Goal: Transaction & Acquisition: Subscribe to service/newsletter

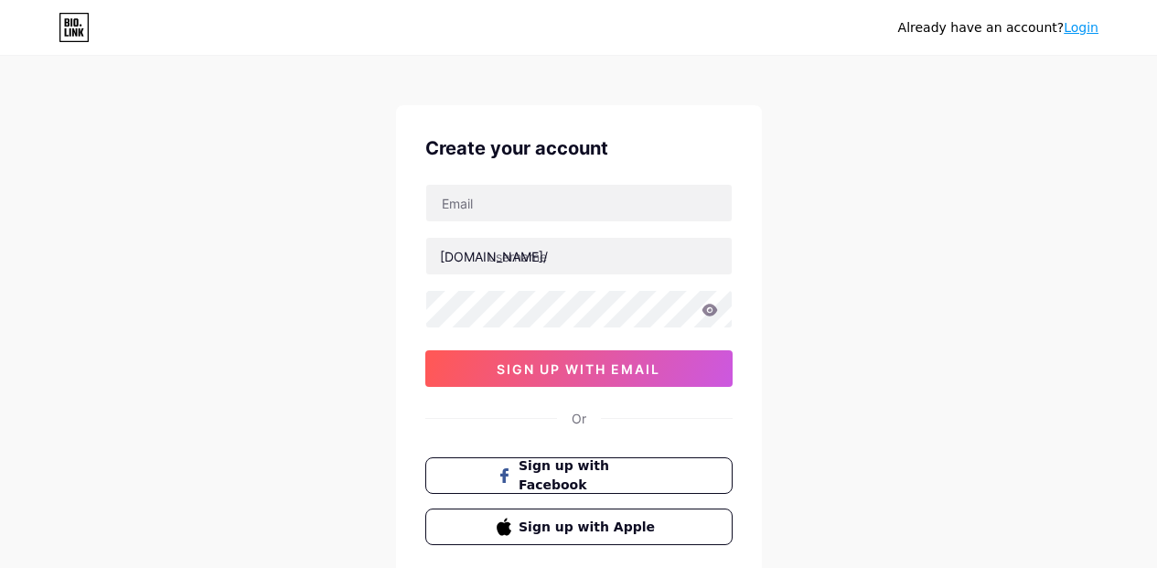
scroll to position [11, 0]
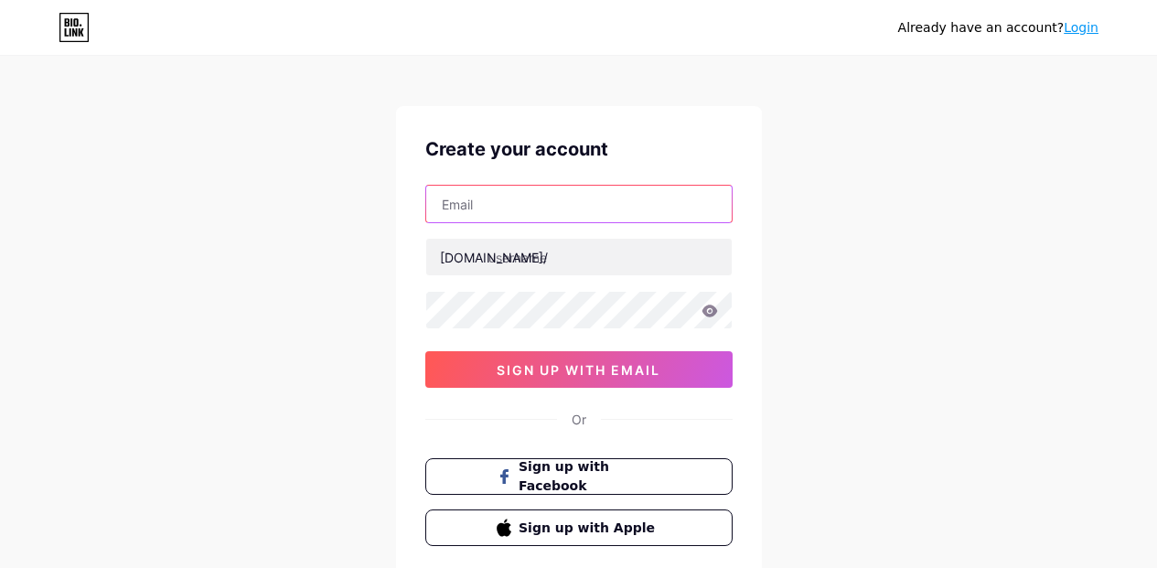
click at [612, 209] on input "text" at bounding box center [579, 204] width 306 height 37
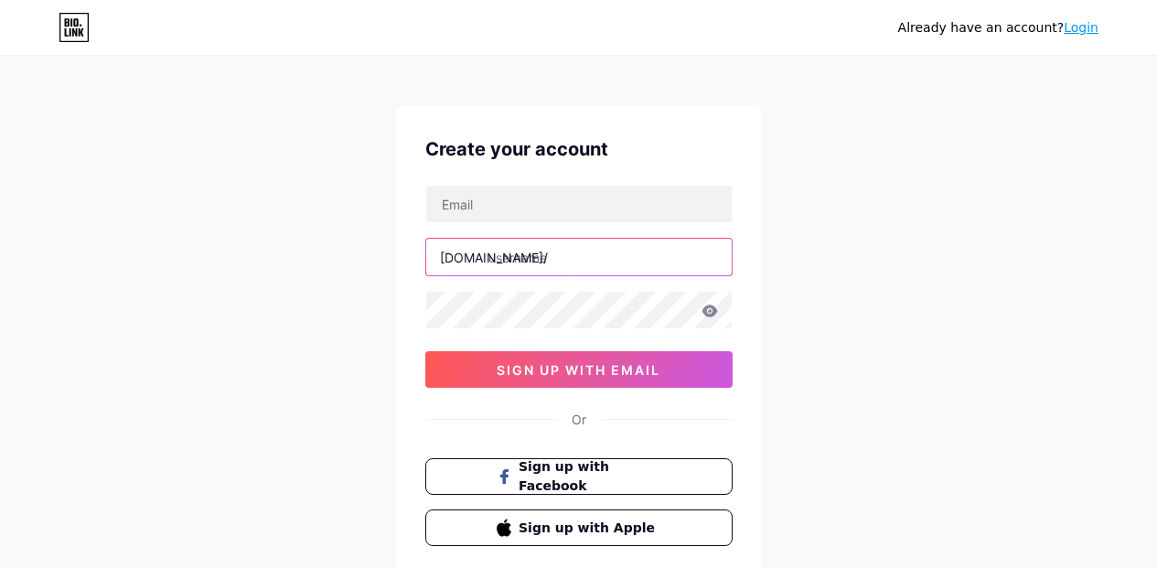
click at [503, 257] on input "text" at bounding box center [579, 257] width 306 height 37
paste input "mysafeplan"
type input "mysafeplan"
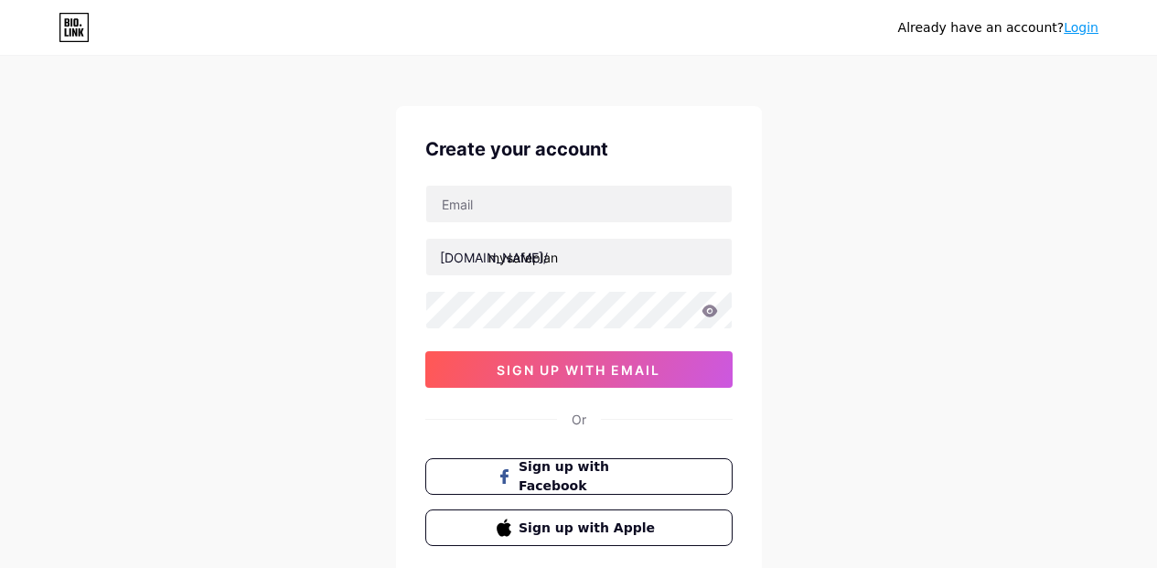
click at [877, 178] on div "Already have an account? Login Create your account [DOMAIN_NAME]/ mysafeplan 0c…" at bounding box center [578, 339] width 1157 height 700
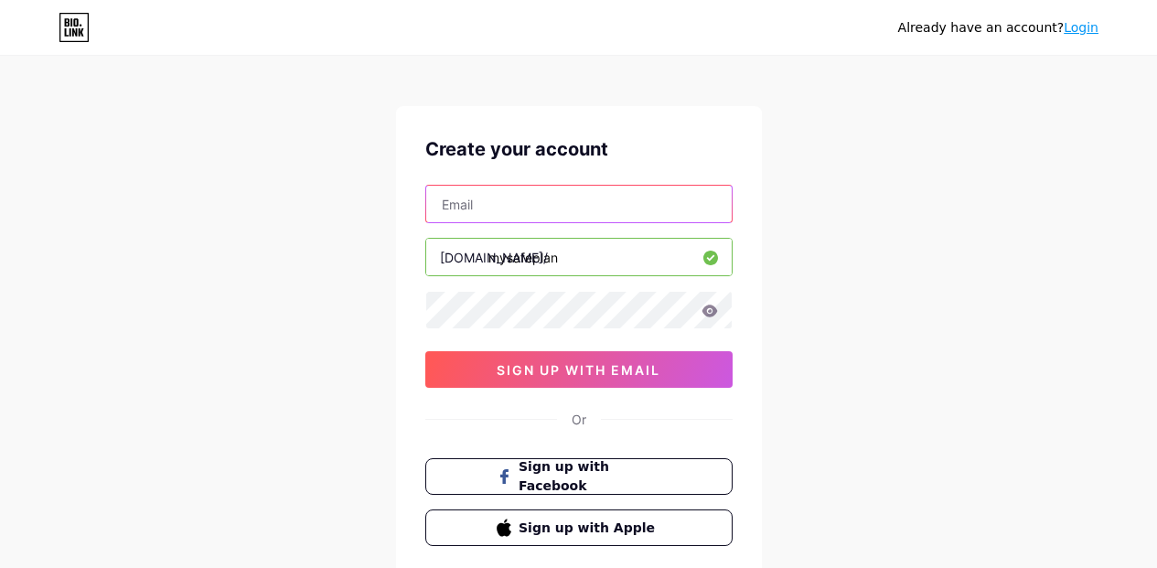
click at [585, 214] on input "text" at bounding box center [579, 204] width 306 height 37
click at [843, 197] on div "Already have an account? Login Create your account [DOMAIN_NAME]/ mysafeplan 0c…" at bounding box center [578, 339] width 1157 height 700
click at [630, 201] on input "text" at bounding box center [579, 204] width 306 height 37
type input "[EMAIL_ADDRESS][DOMAIN_NAME]"
click at [715, 312] on icon at bounding box center [710, 311] width 16 height 12
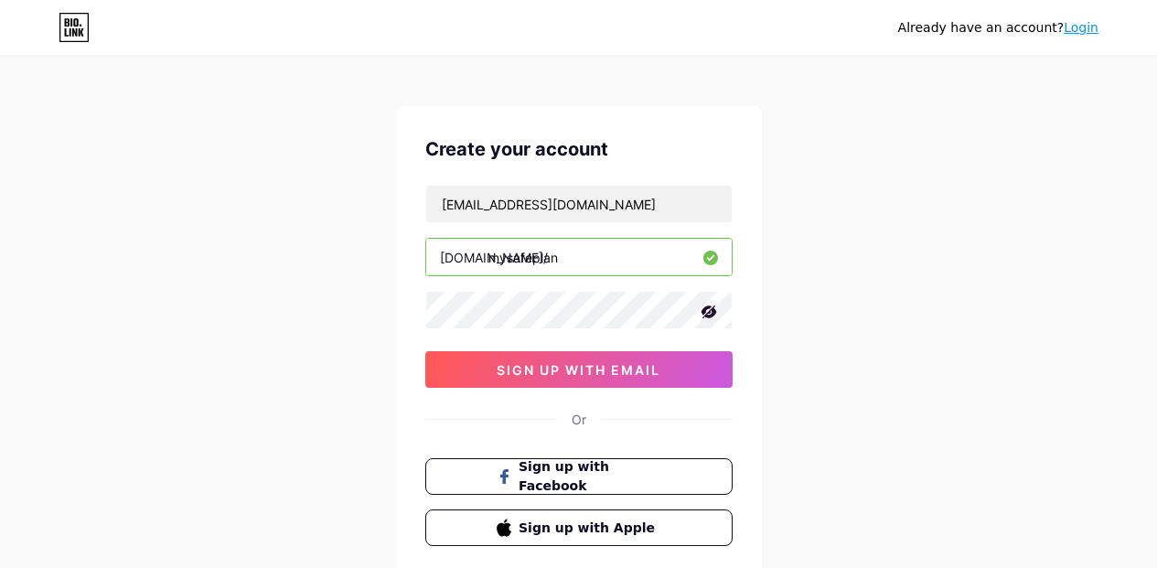
click at [708, 314] on icon at bounding box center [709, 312] width 18 height 18
click at [802, 282] on div "Already have an account? Login Create your account [EMAIL_ADDRESS][DOMAIN_NAME]…" at bounding box center [578, 339] width 1157 height 700
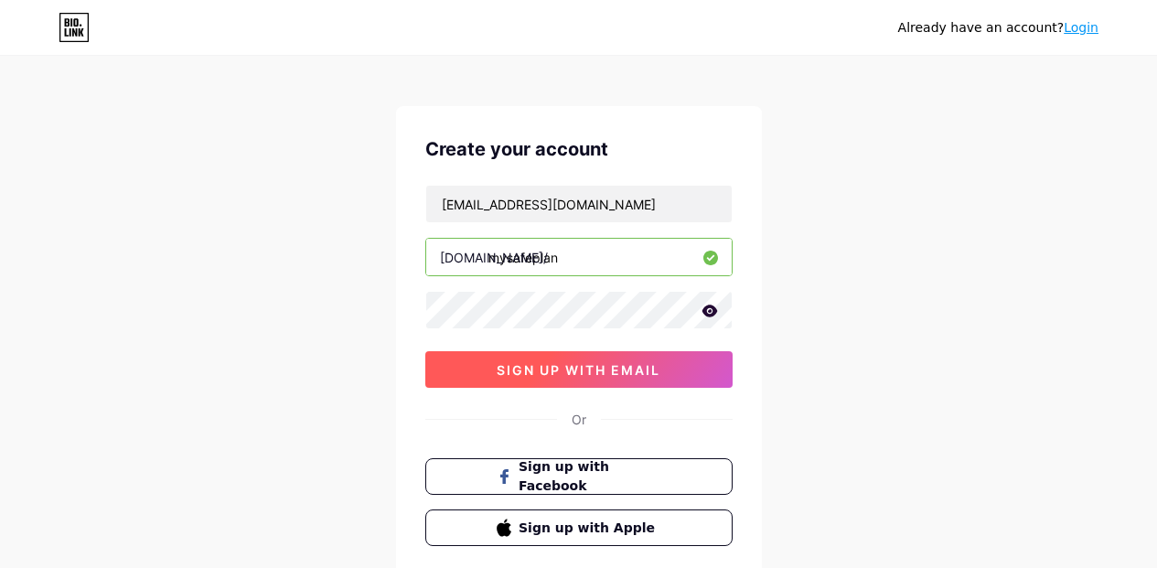
click at [605, 373] on span "sign up with email" at bounding box center [579, 370] width 164 height 16
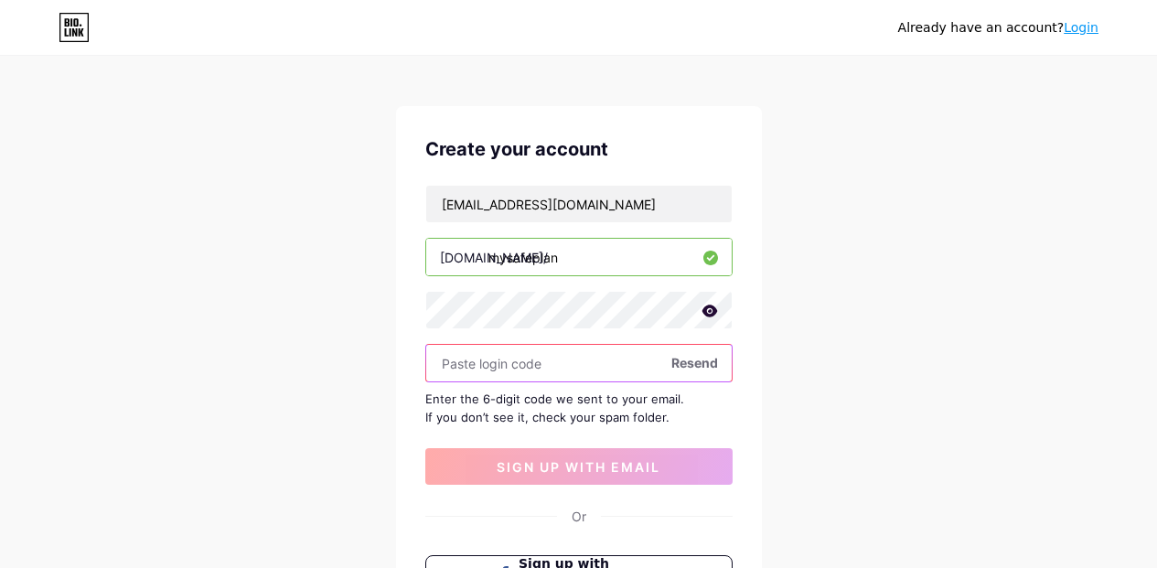
paste input "215044"
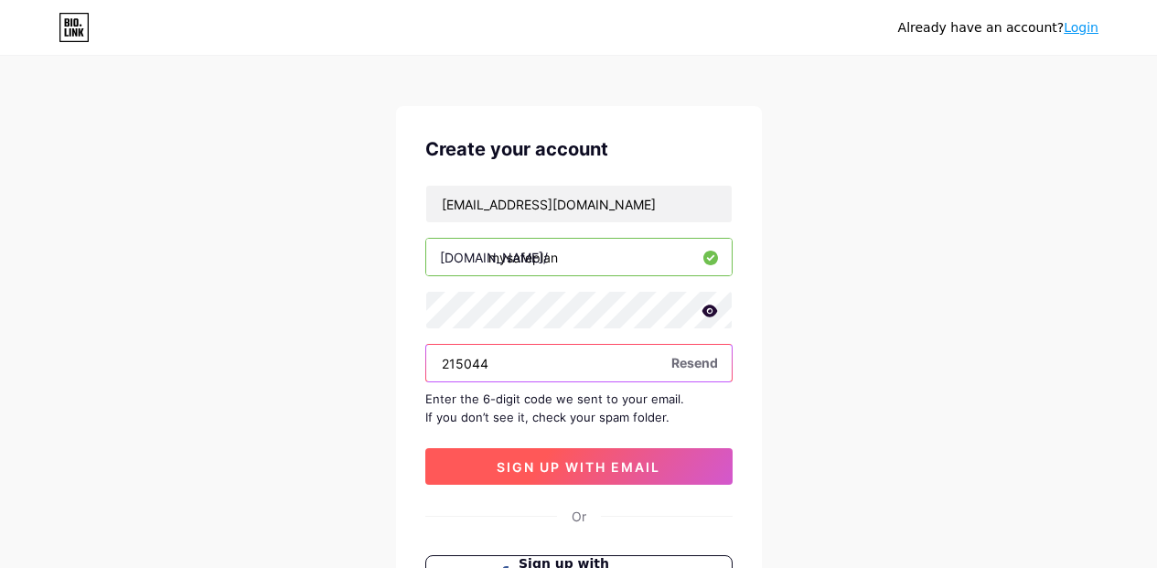
type input "215044"
click at [654, 468] on span "sign up with email" at bounding box center [579, 467] width 164 height 16
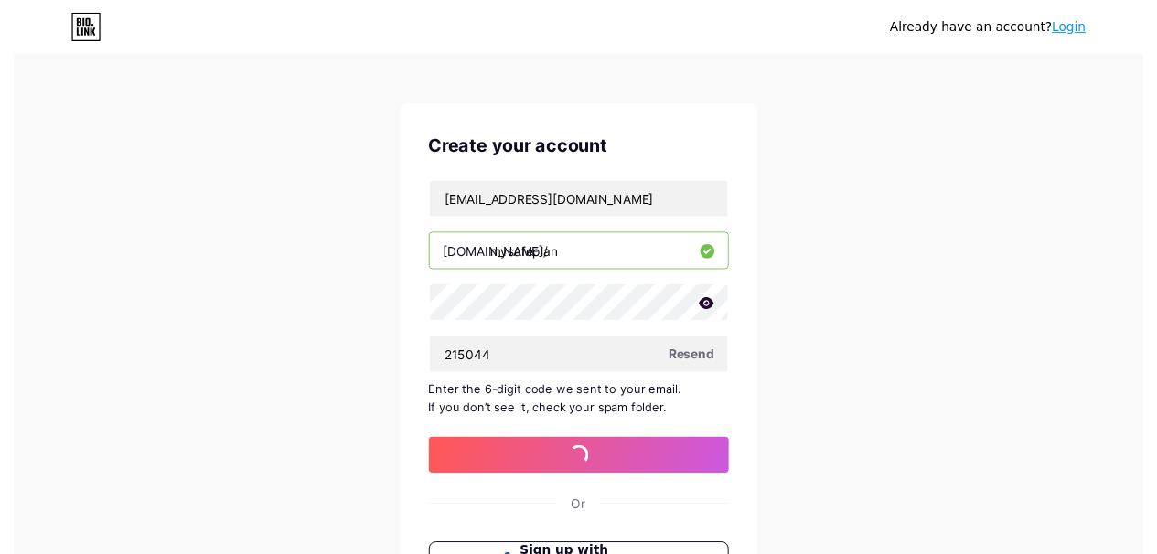
scroll to position [0, 0]
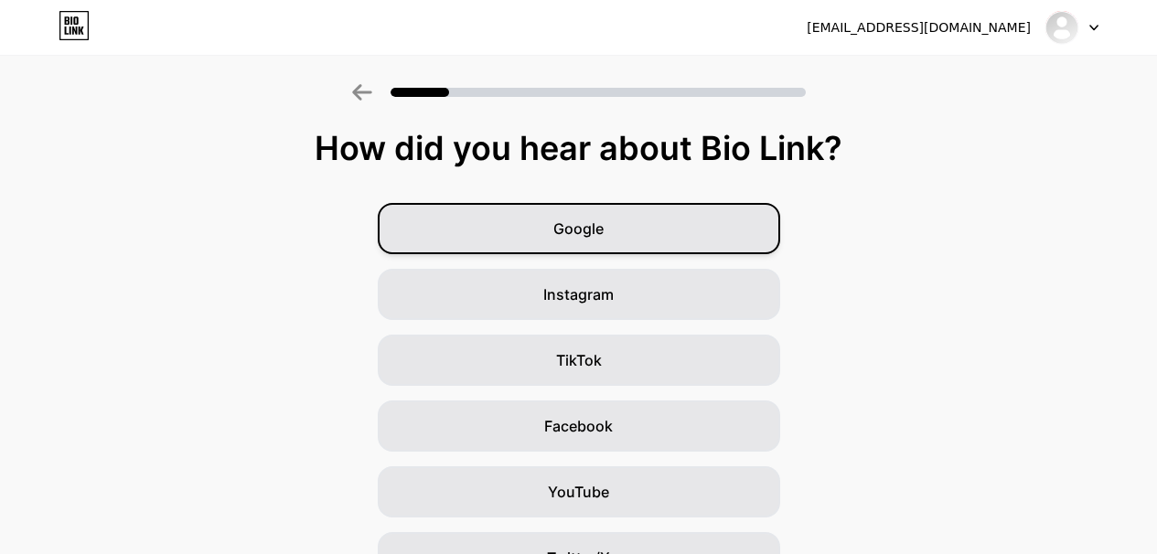
click at [657, 240] on div "Google" at bounding box center [579, 228] width 403 height 51
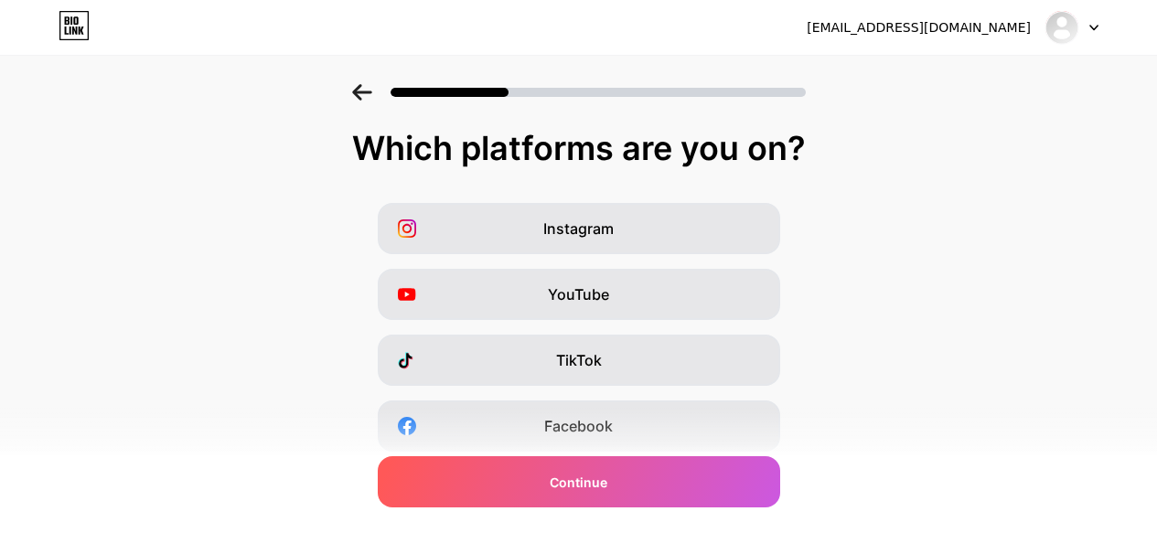
scroll to position [4, 0]
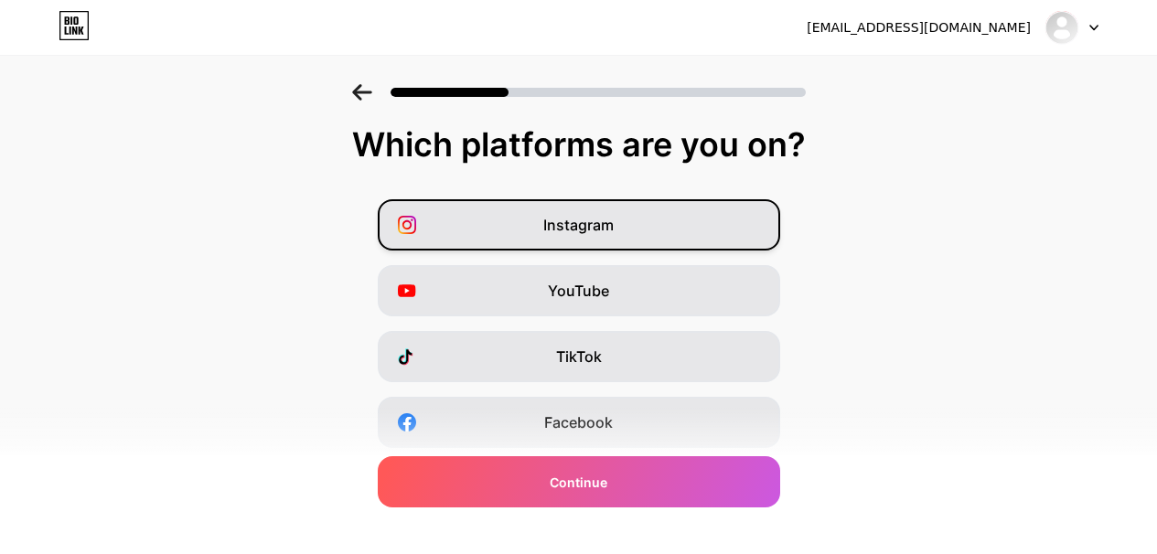
click at [727, 232] on div "Instagram" at bounding box center [579, 224] width 403 height 51
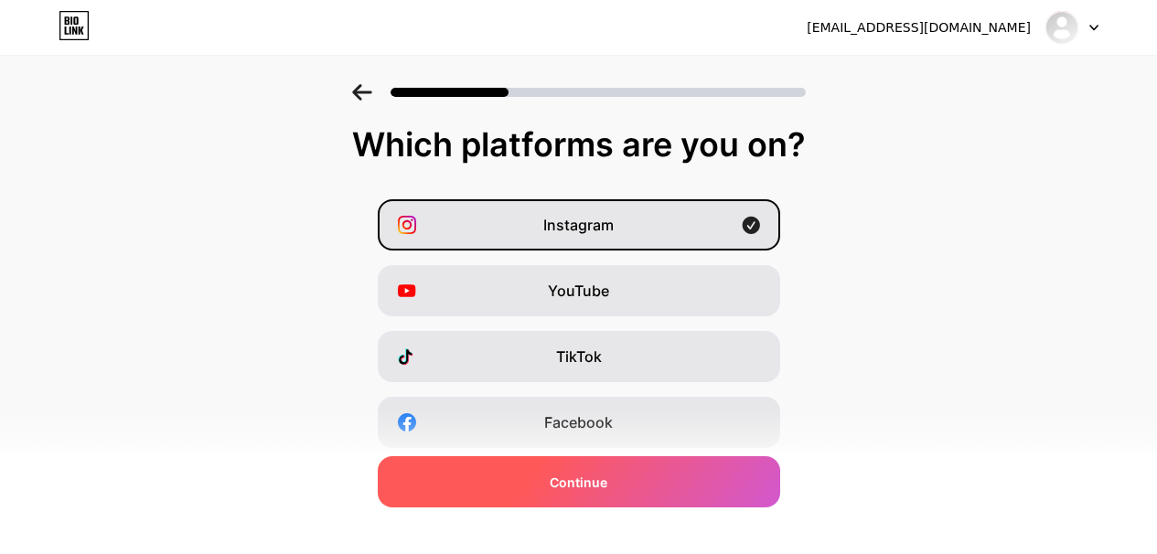
click at [709, 485] on div "Continue" at bounding box center [579, 482] width 403 height 51
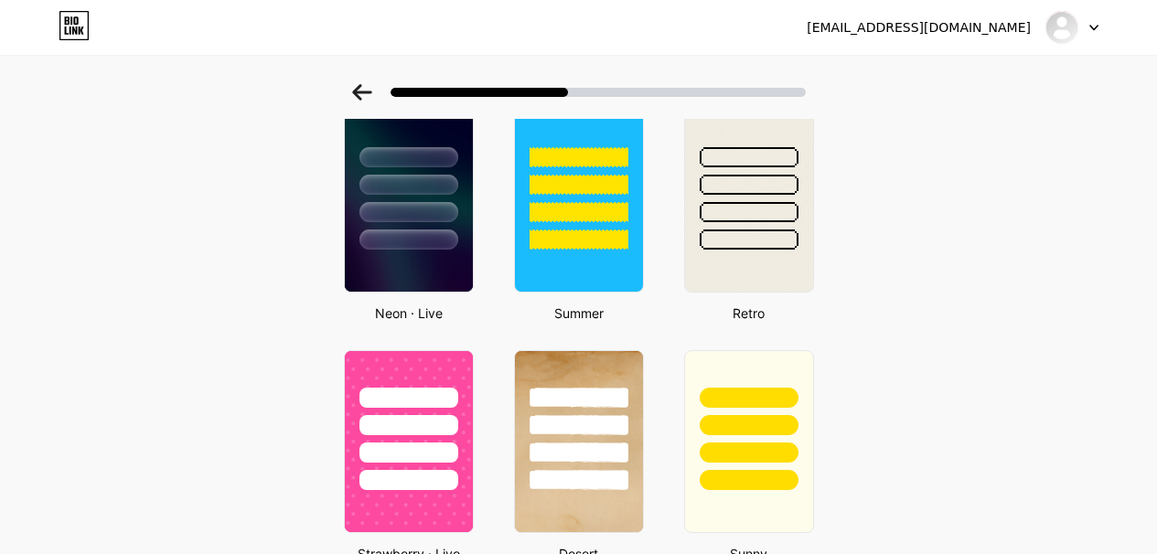
scroll to position [824, 0]
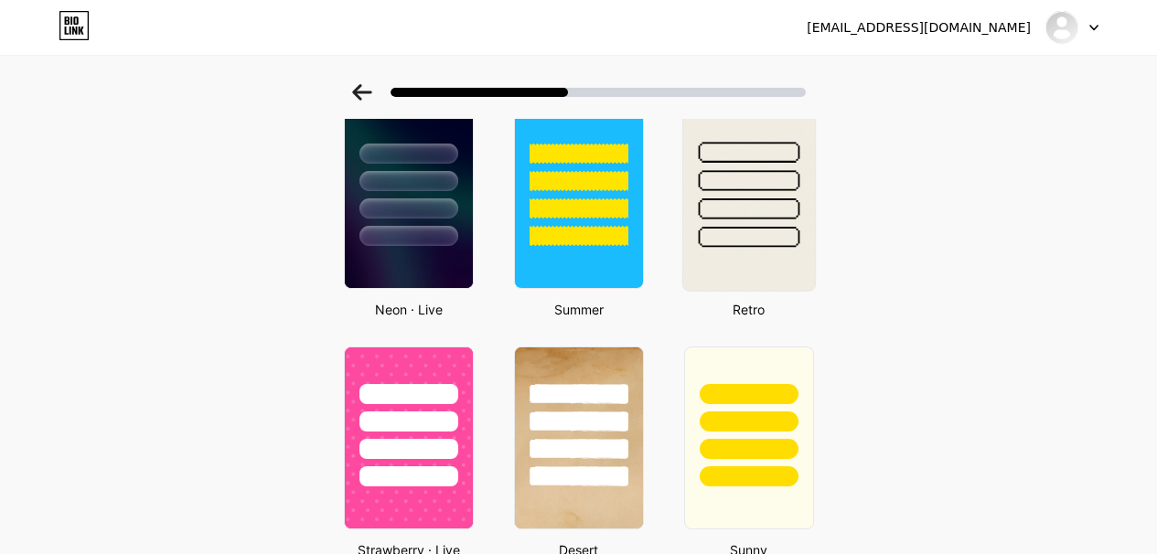
click at [807, 273] on img at bounding box center [749, 197] width 132 height 187
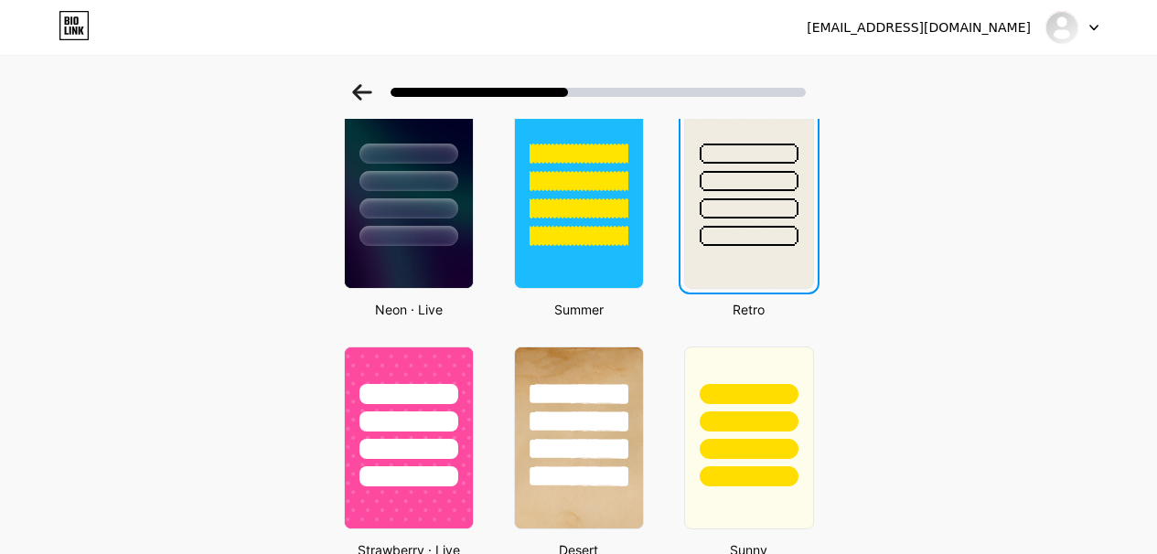
scroll to position [0, 0]
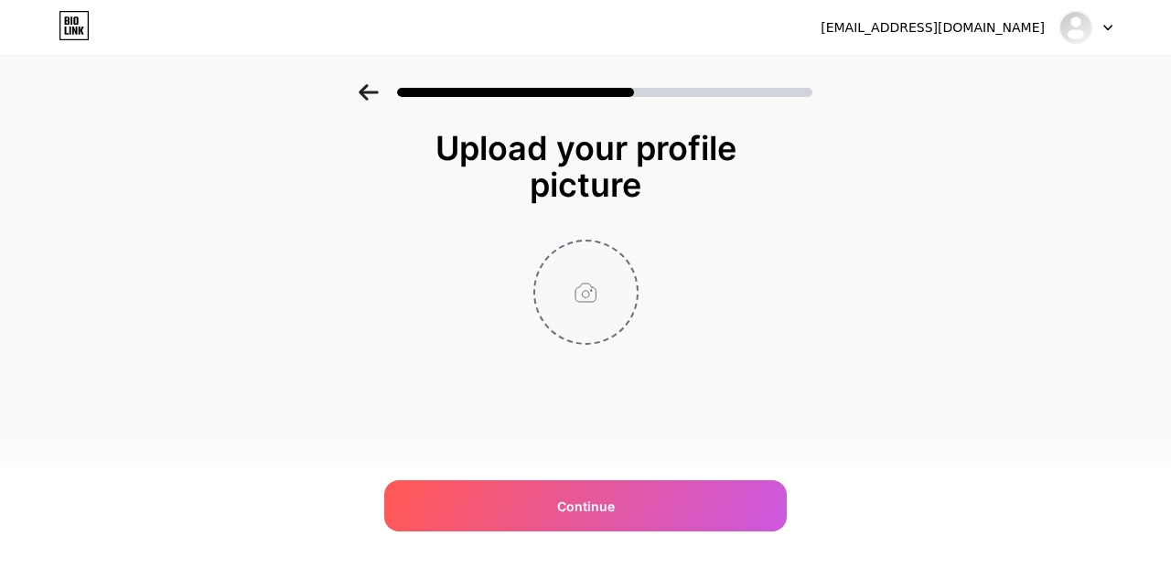
click at [605, 299] on input "file" at bounding box center [586, 293] width 102 height 102
click at [570, 296] on input "file" at bounding box center [586, 293] width 102 height 102
type input "C:\fakepath\photo_2025-10-12 14.03.44.jpeg"
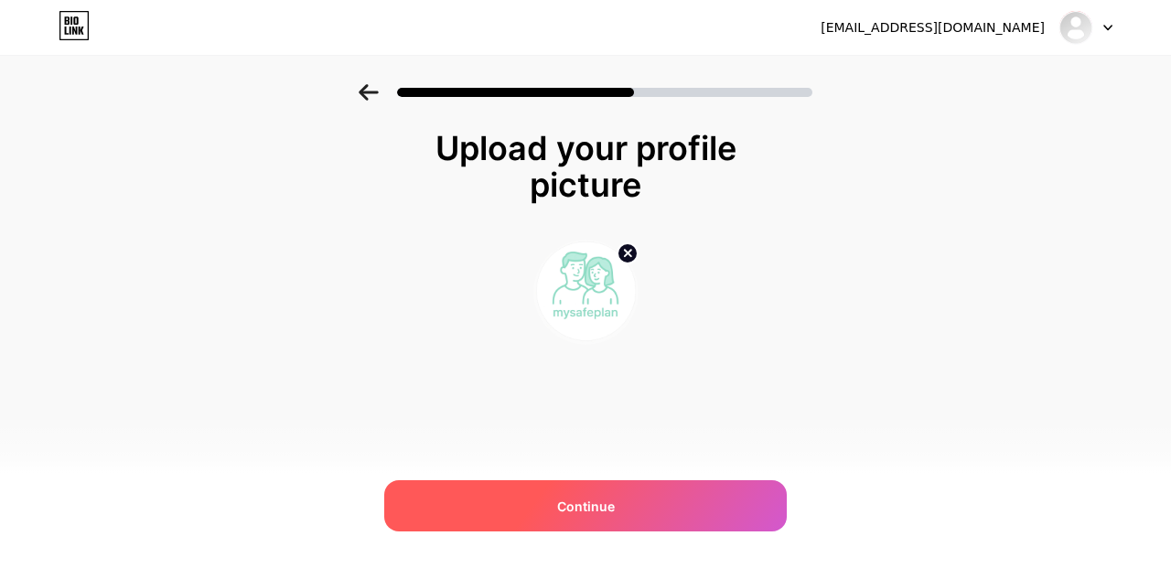
click at [671, 507] on div "Continue" at bounding box center [585, 505] width 403 height 51
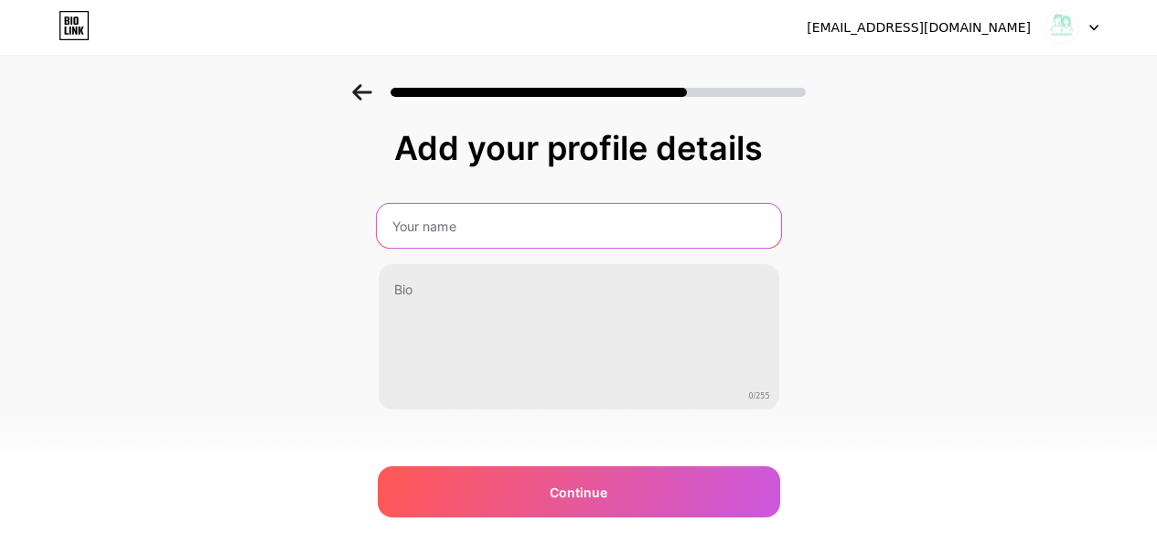
click at [486, 225] on input "text" at bounding box center [578, 226] width 404 height 44
paste input "215044"
type input "215044"
click at [597, 216] on input "text" at bounding box center [578, 226] width 404 height 44
paste input "mysafeplan"
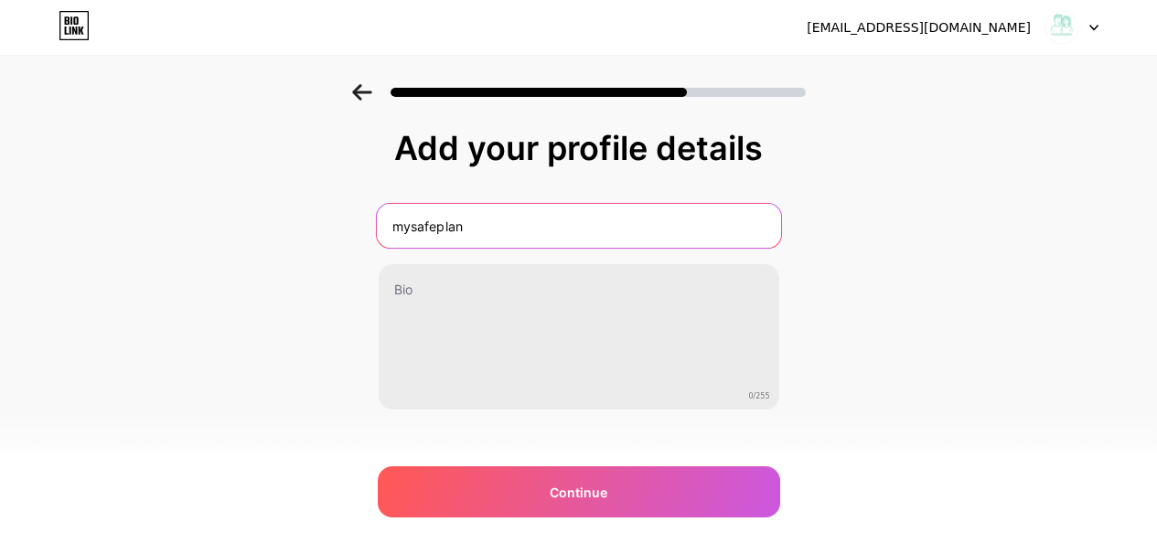
scroll to position [21, 0]
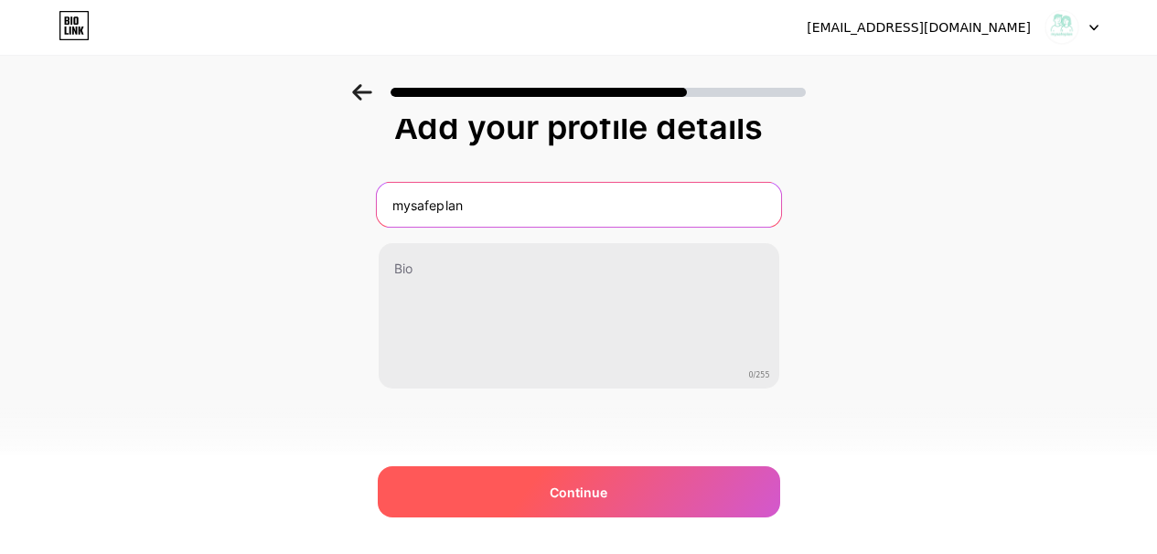
type input "mysafeplan"
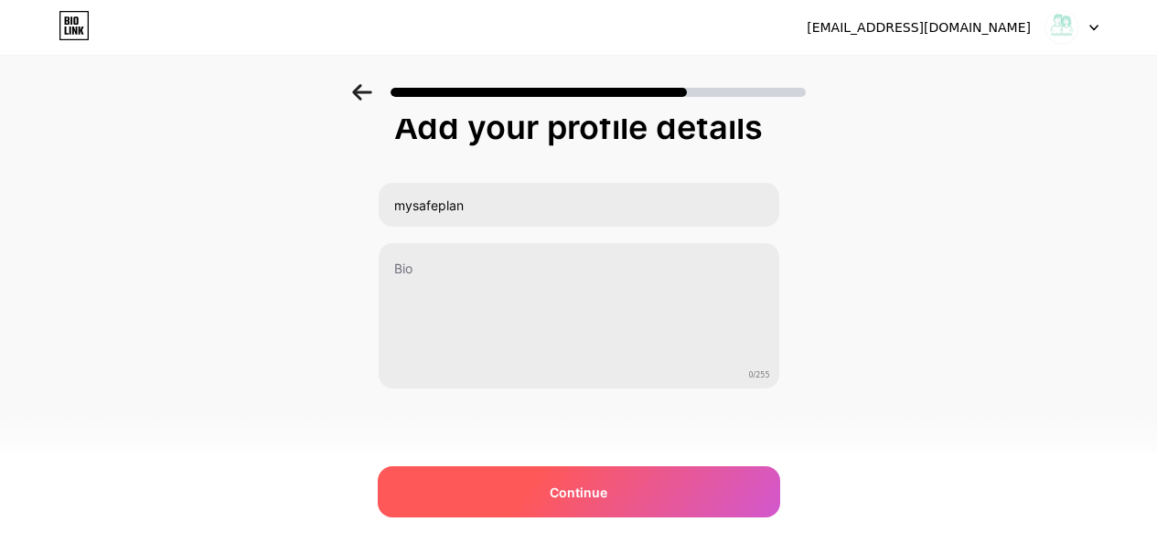
click at [665, 502] on div "Continue" at bounding box center [579, 492] width 403 height 51
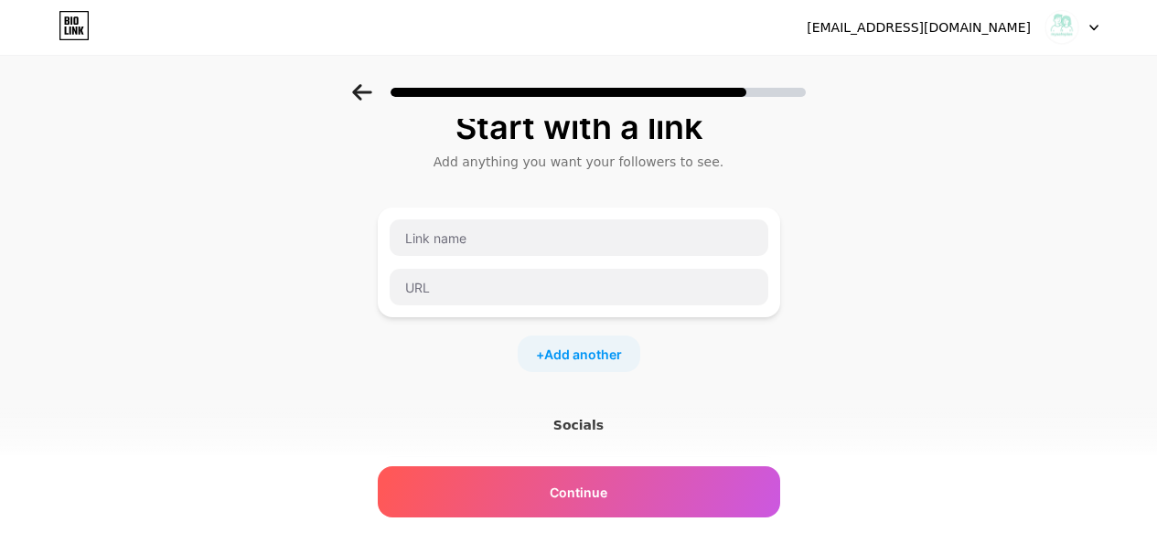
scroll to position [0, 0]
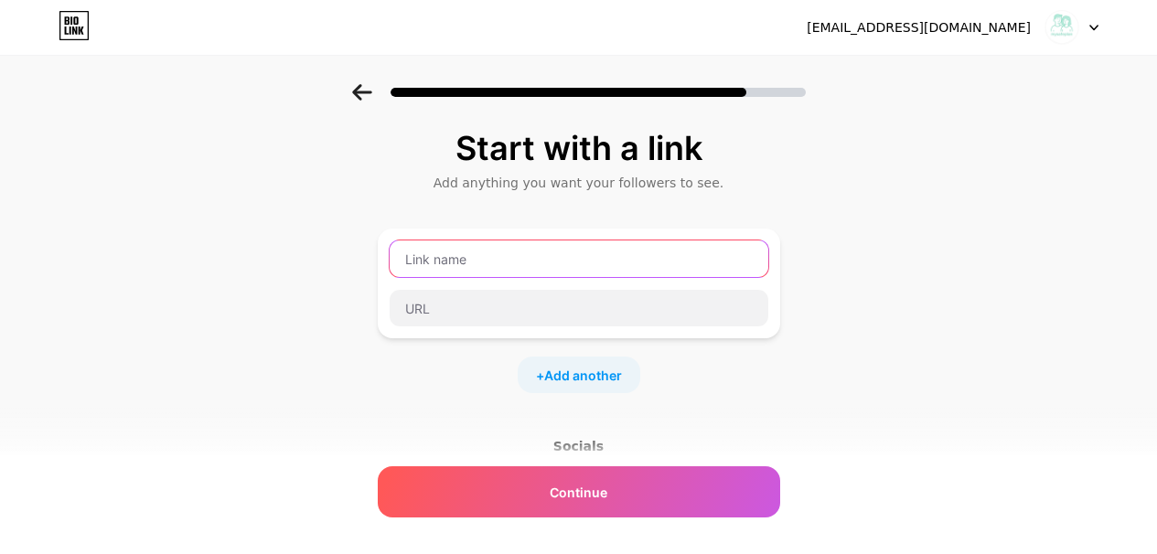
click at [478, 261] on input "text" at bounding box center [579, 259] width 379 height 37
paste input "mysafeplan"
type input "mysafeplan"
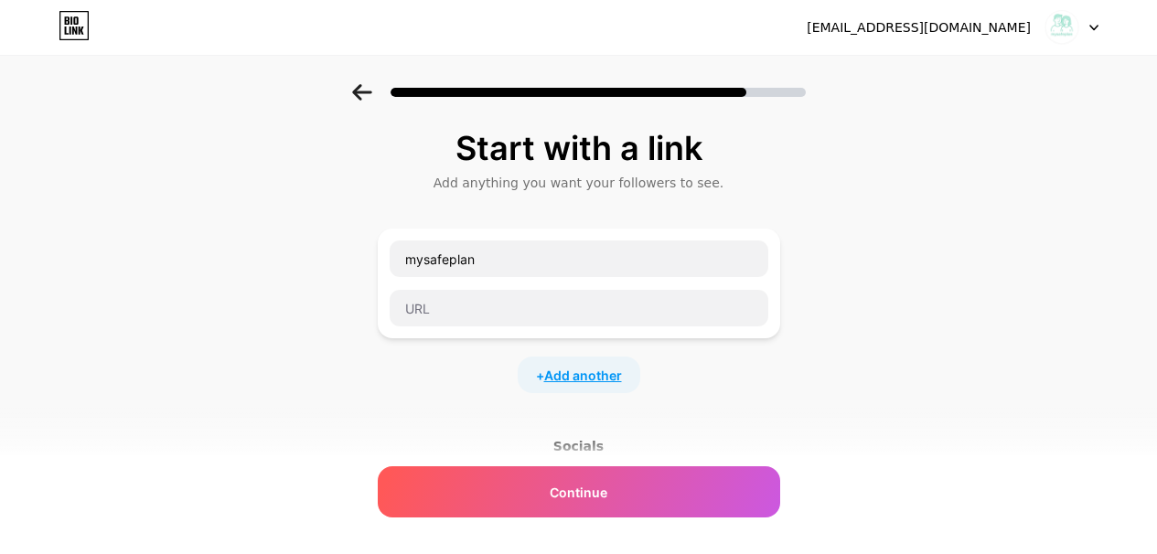
click at [604, 381] on span "Add another" at bounding box center [583, 375] width 78 height 19
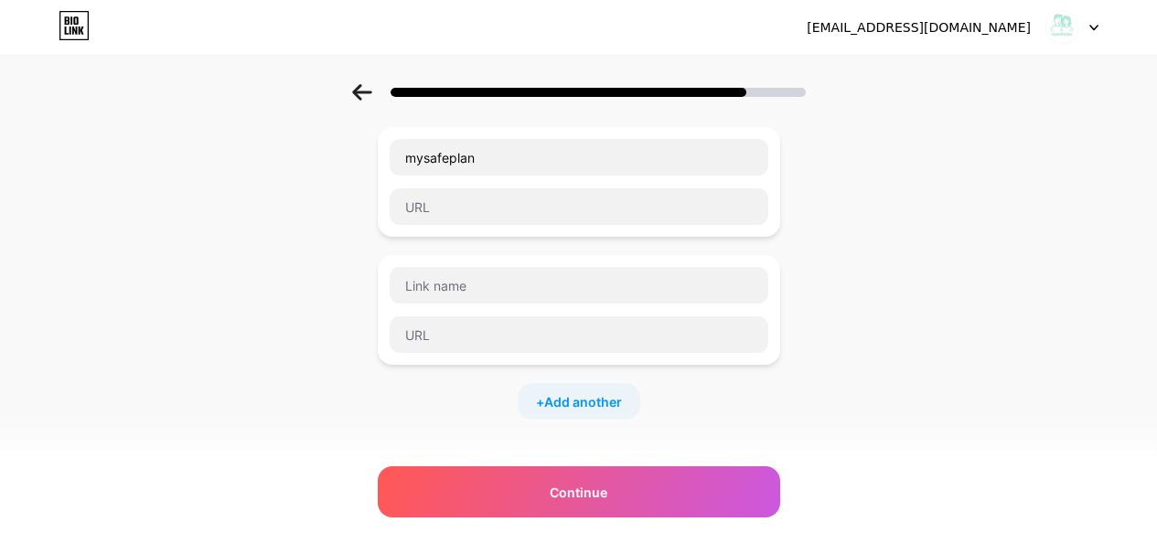
scroll to position [14, 0]
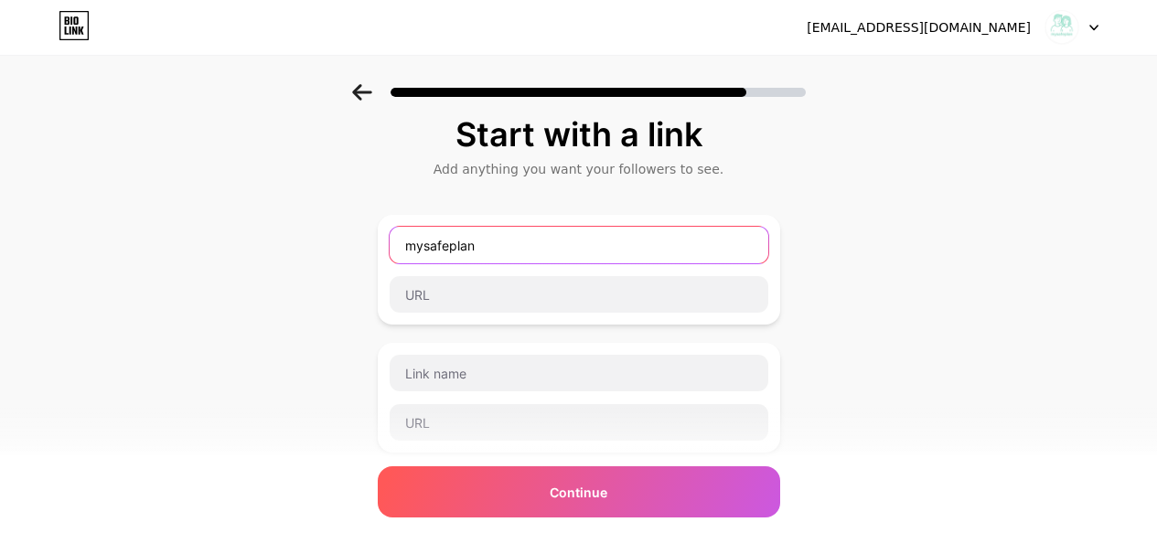
click at [596, 241] on input "mysafeplan" at bounding box center [579, 245] width 379 height 37
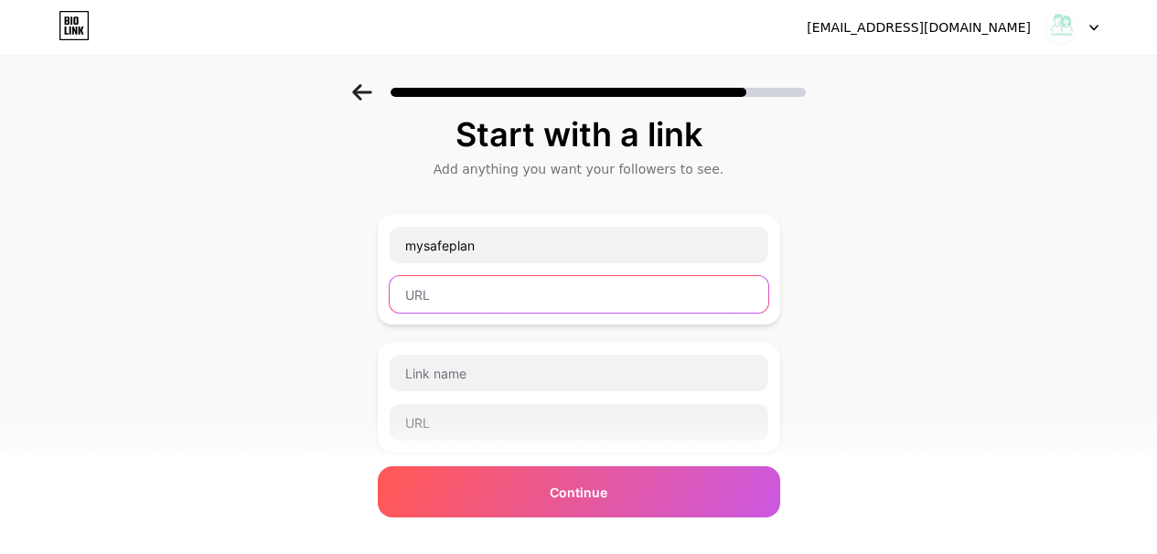
click at [543, 303] on input "text" at bounding box center [579, 294] width 379 height 37
paste input "https://docs.google.com/forms/d/e/1FAIpQLSeEaj02xE4itffSPwbFq6q1JUVRBbbTpu7gvcV…"
type input "https://docs.google.com/forms/d/e/1FAIpQLSeEaj02xE4itffSPwbFq6q1JUVRBbbTpu7gvcV…"
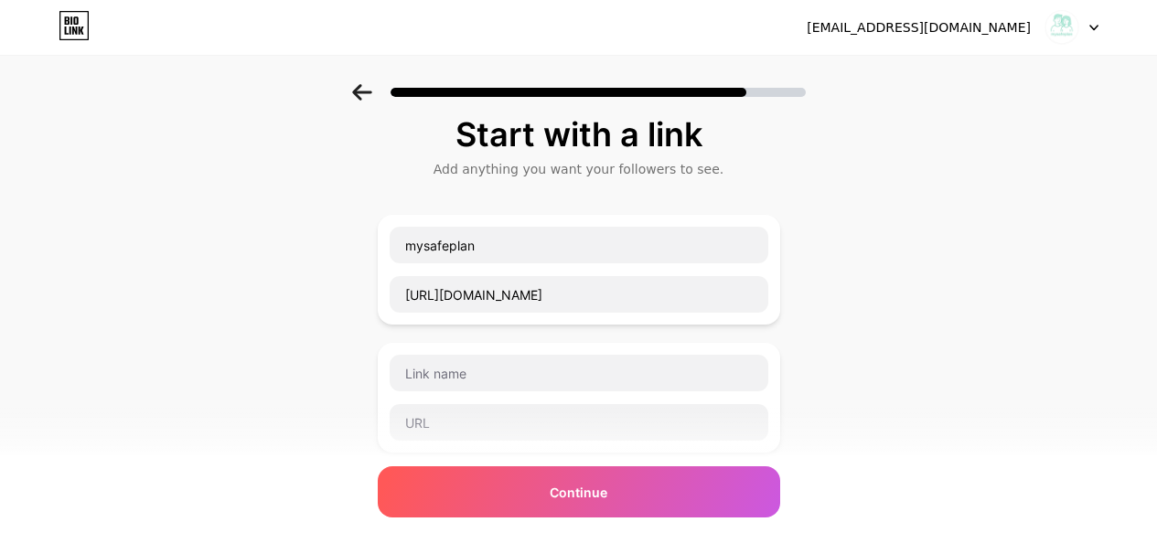
click at [872, 288] on div "Start with a link Add anything you want your followers to see. mysafeplan https…" at bounding box center [578, 455] width 1157 height 771
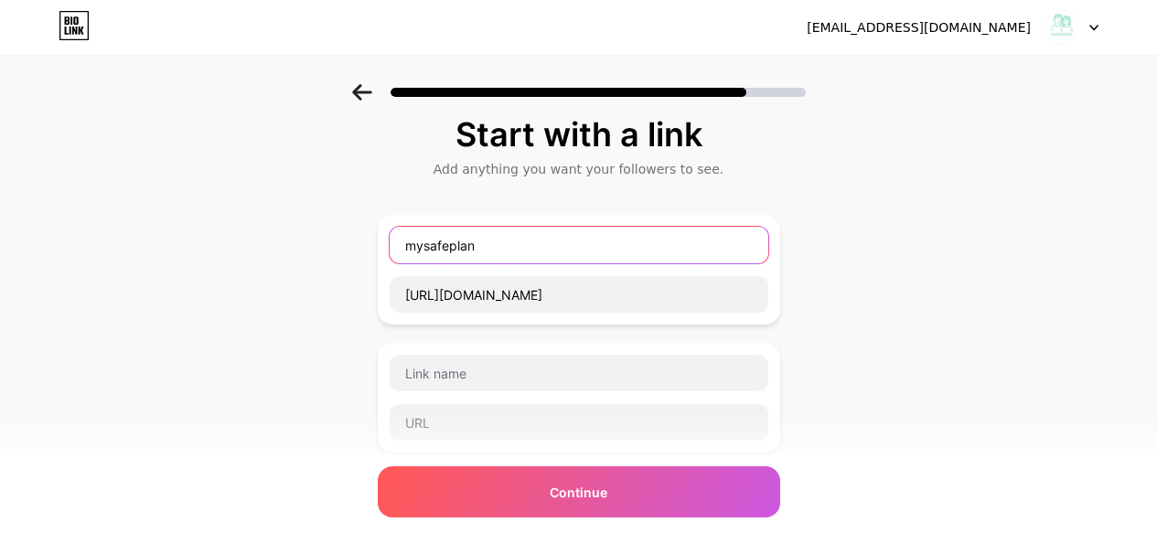
click at [532, 250] on input "mysafeplan" at bounding box center [579, 245] width 379 height 37
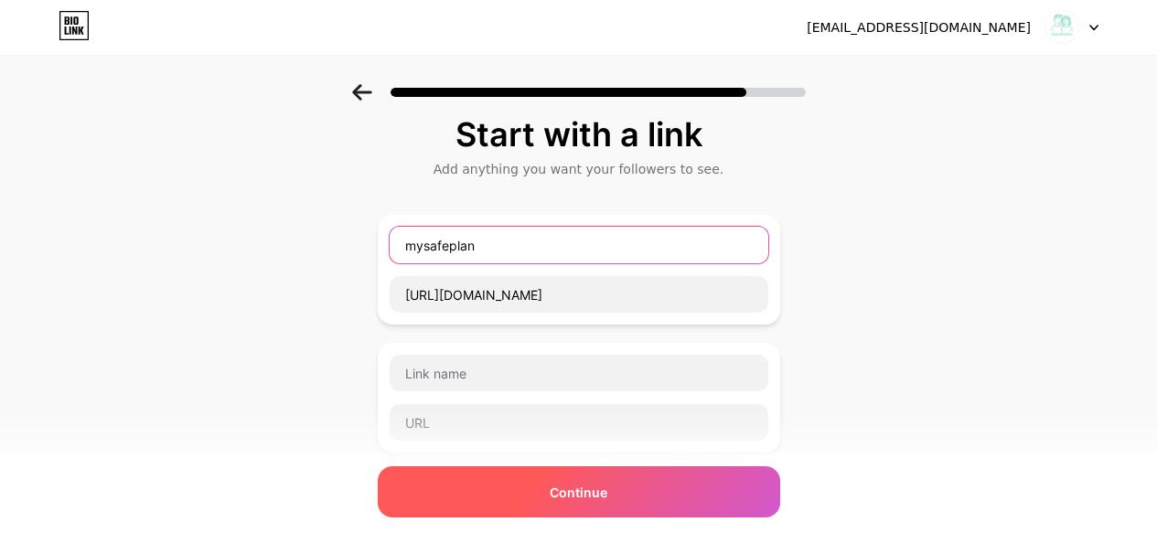
type input "mysafeplan"
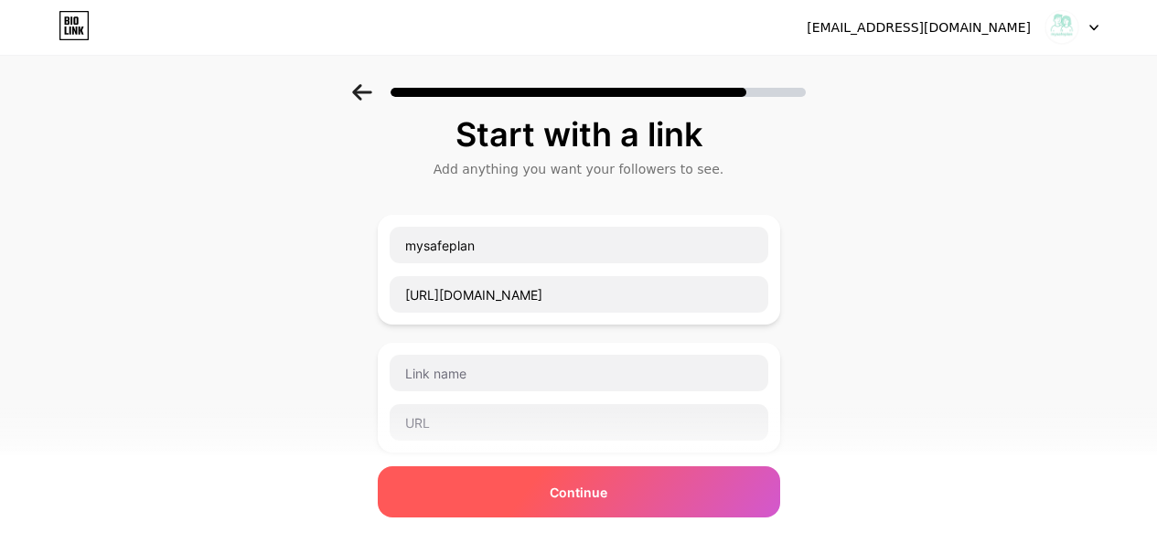
click at [619, 500] on div "Continue" at bounding box center [579, 492] width 403 height 51
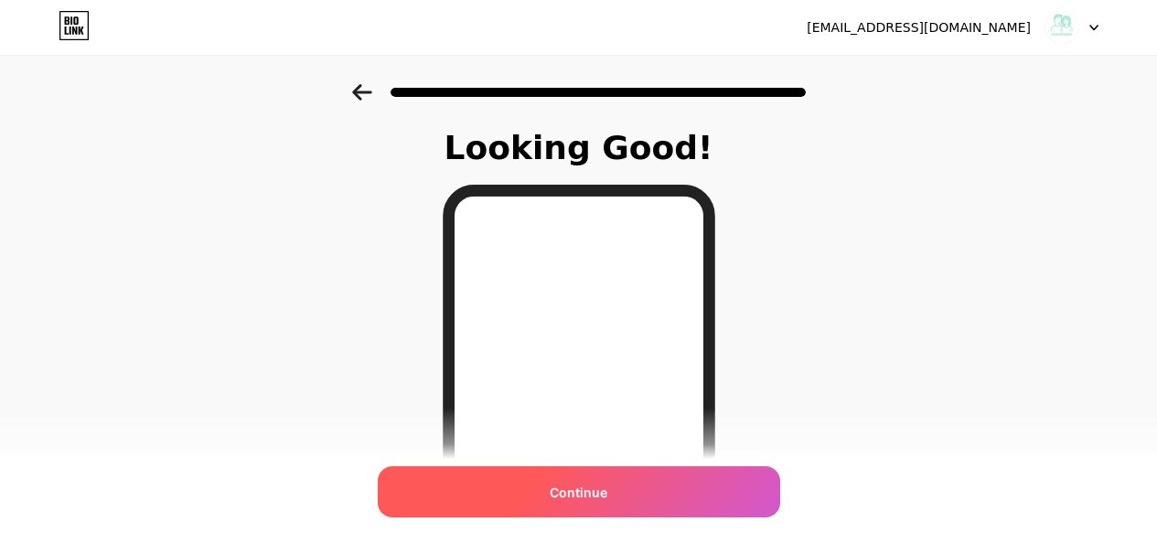
click at [619, 483] on div "Continue" at bounding box center [579, 492] width 403 height 51
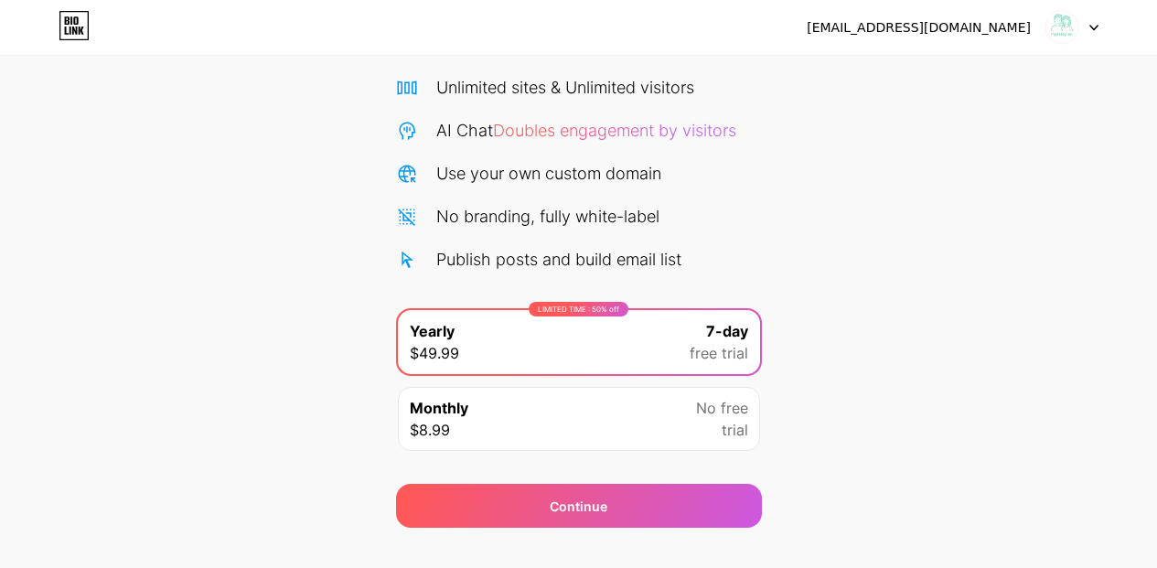
scroll to position [168, 0]
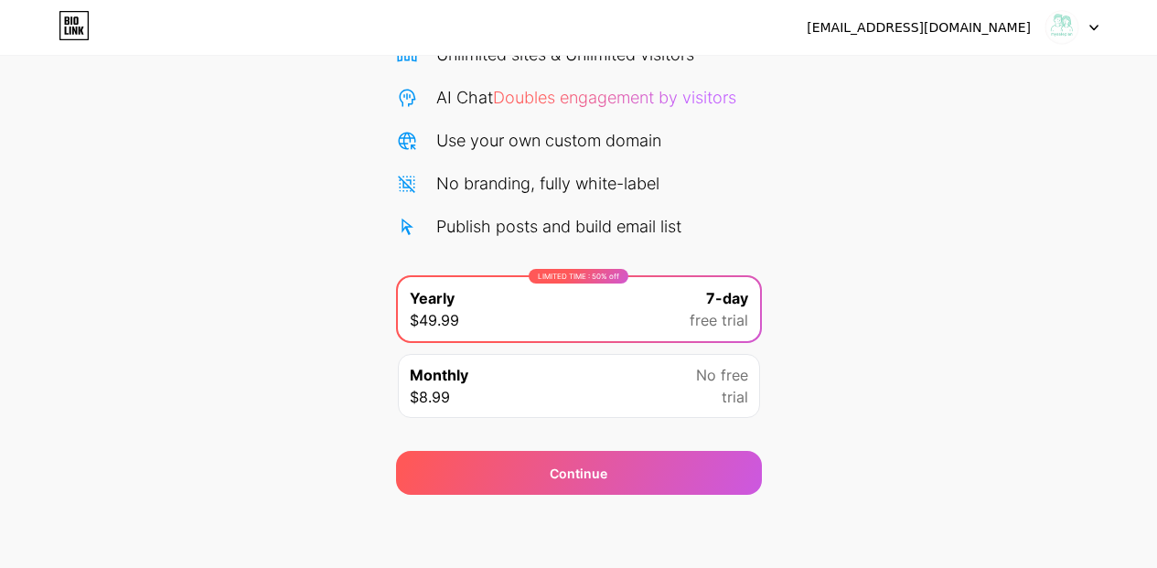
click at [683, 411] on div "Monthly $8.99 No free trial" at bounding box center [579, 386] width 362 height 64
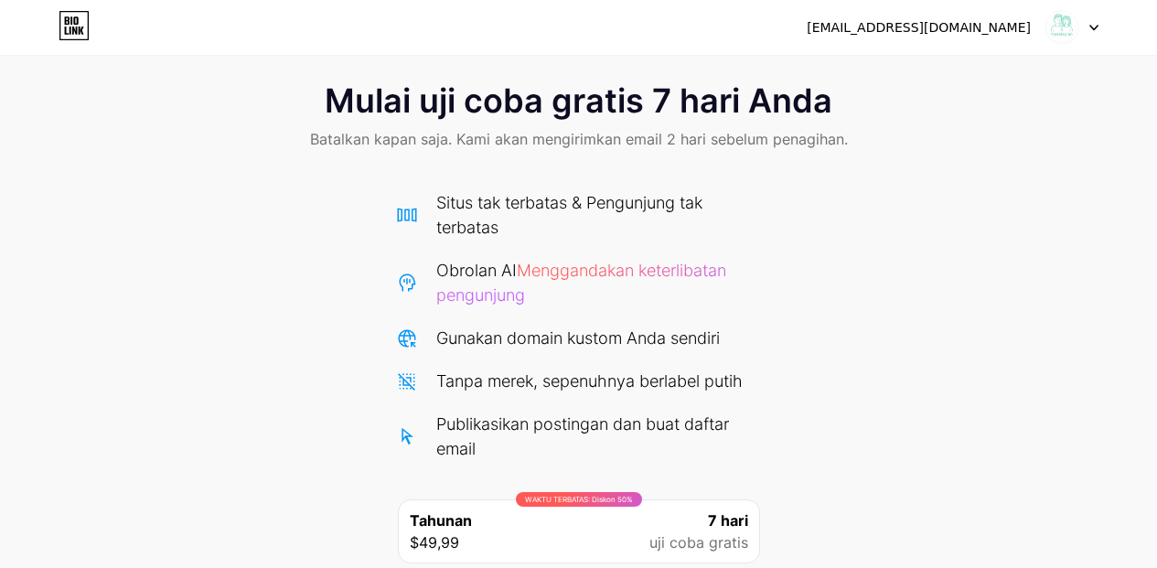
scroll to position [0, 0]
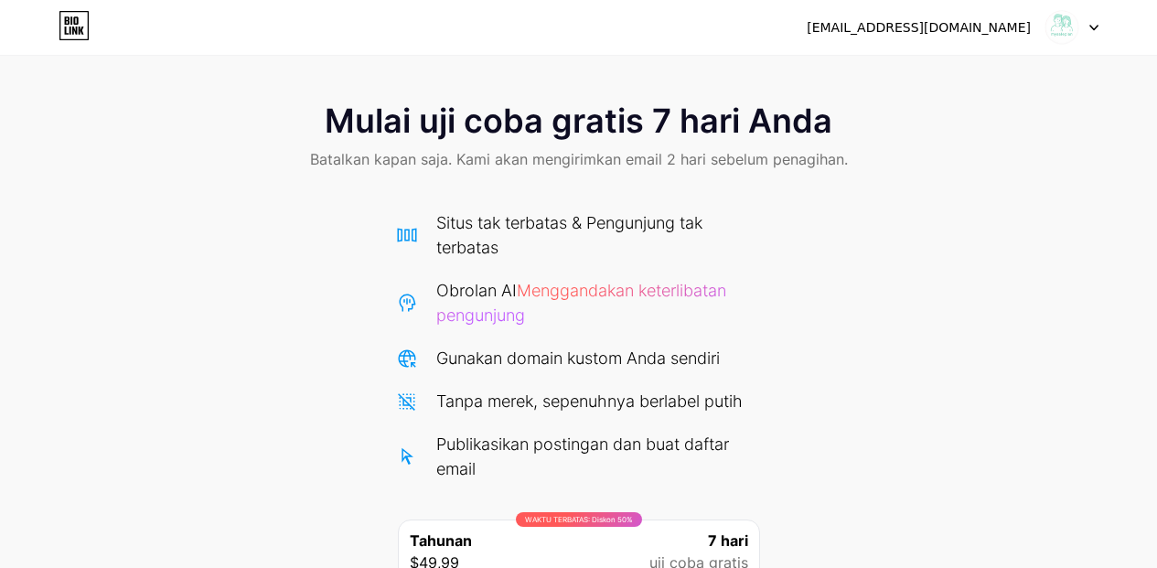
click at [85, 27] on icon at bounding box center [74, 25] width 31 height 29
click at [70, 32] on icon at bounding box center [71, 31] width 2 height 8
click at [1090, 28] on icon at bounding box center [1094, 28] width 9 height 6
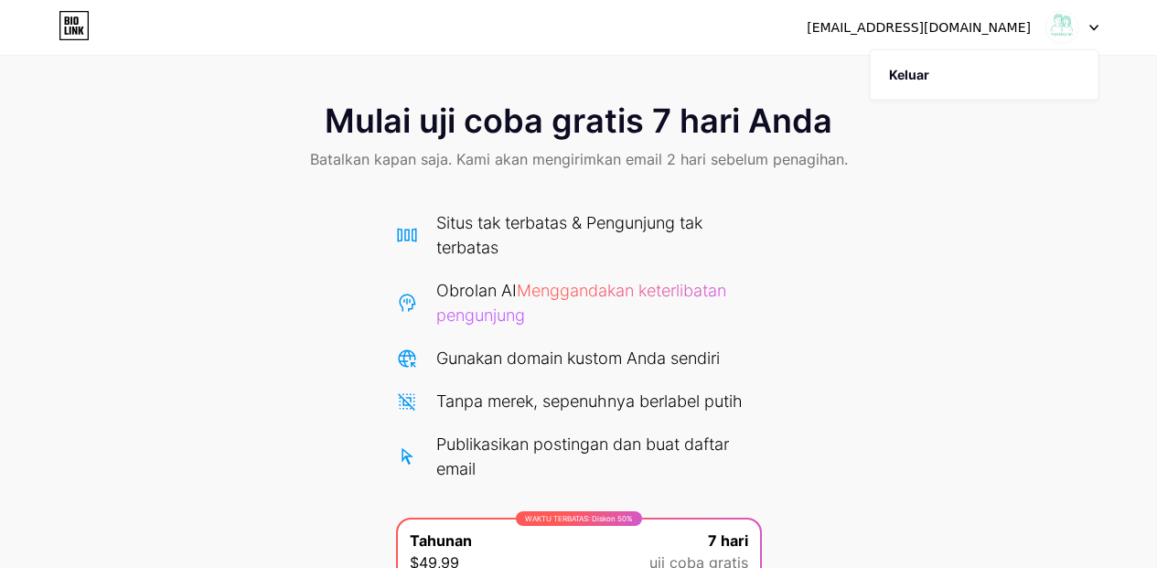
click at [1068, 30] on img at bounding box center [1062, 27] width 35 height 35
click at [1068, 29] on img at bounding box center [1062, 27] width 35 height 35
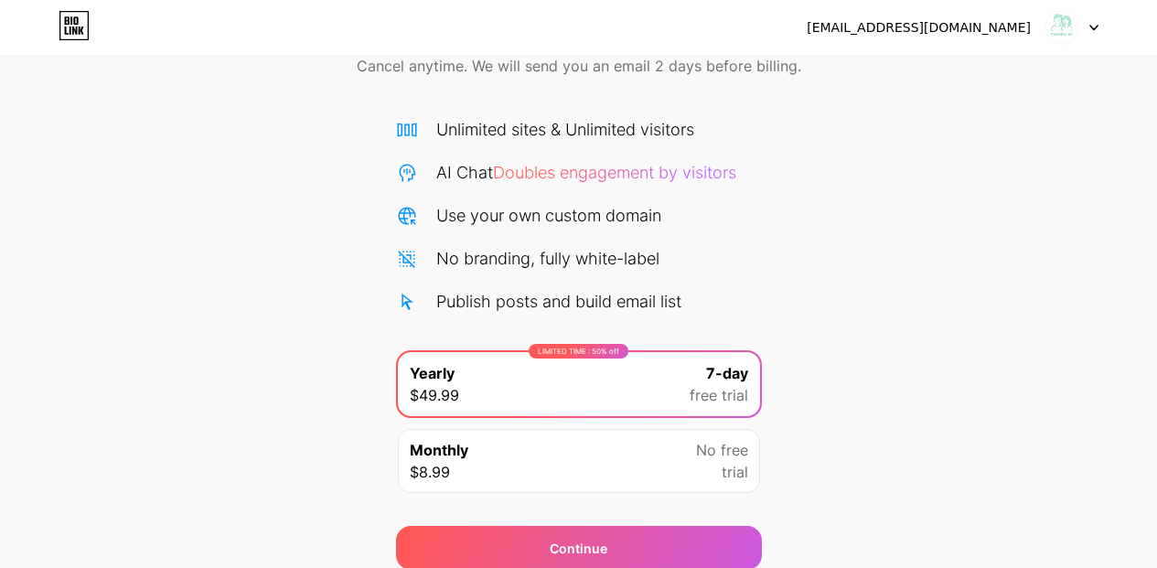
scroll to position [168, 0]
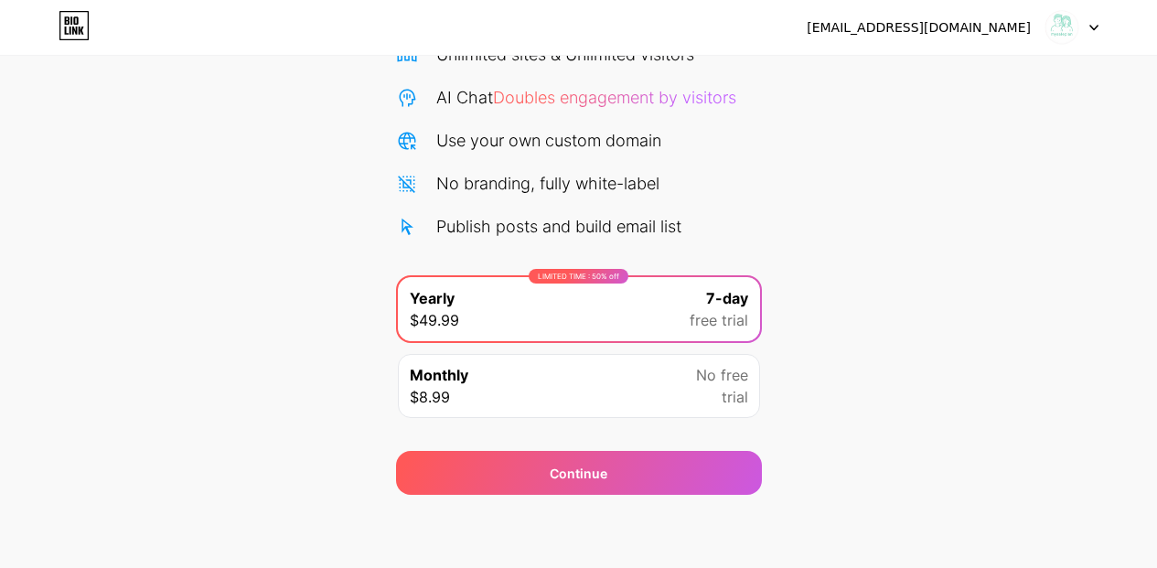
click at [690, 387] on div "Monthly $8.99 No free trial" at bounding box center [579, 386] width 362 height 64
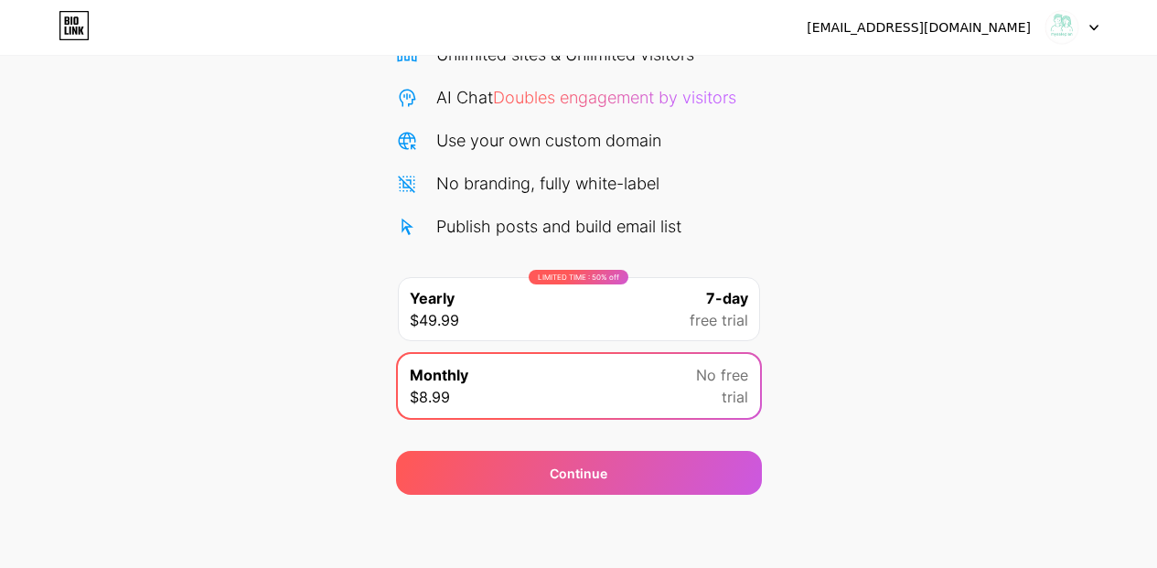
click at [737, 307] on span "7-day" at bounding box center [727, 298] width 42 height 22
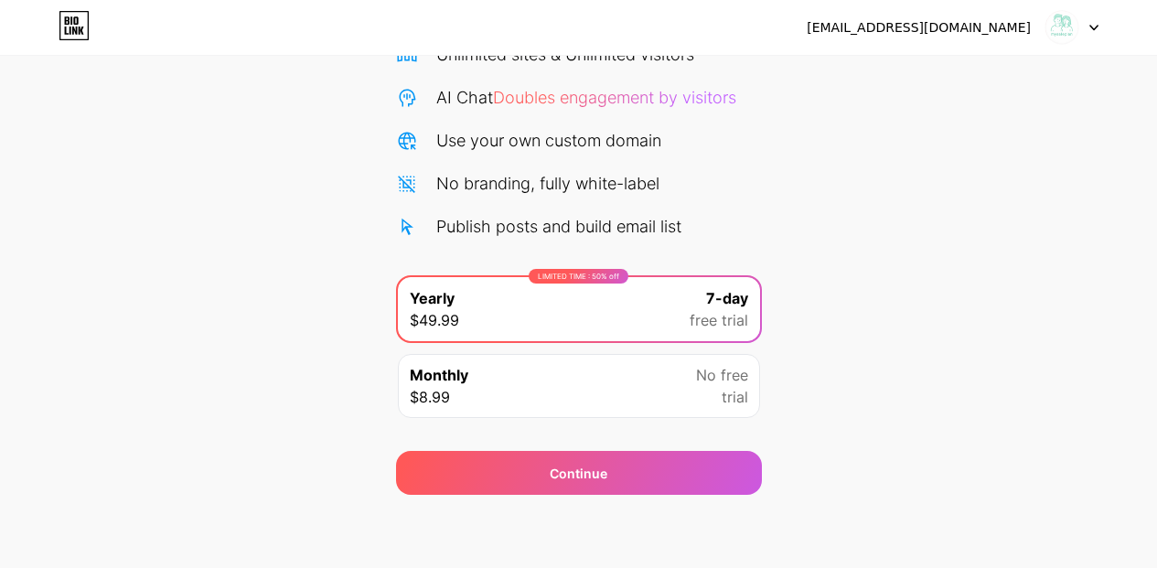
click at [809, 508] on div "[EMAIL_ADDRESS][DOMAIN_NAME] Logout Link Copied Start your 7 day free trial Can…" at bounding box center [578, 200] width 1157 height 737
click at [1086, 28] on div at bounding box center [1072, 27] width 53 height 33
click at [70, 20] on icon at bounding box center [71, 20] width 2 height 8
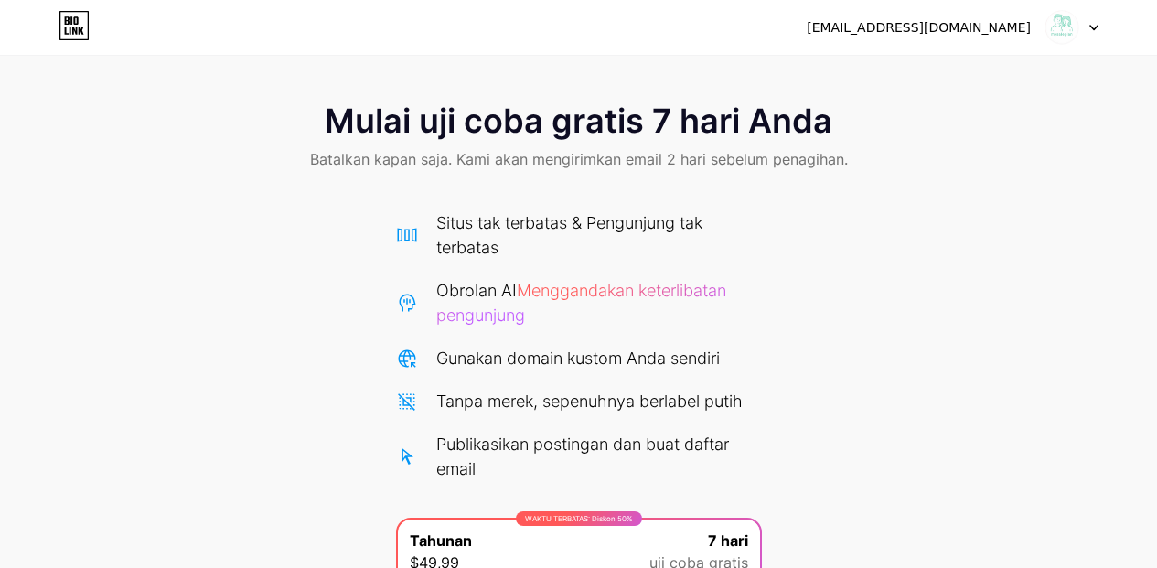
click at [973, 159] on div "Mulai uji coba gratis 7 hari Anda Batalkan kapan saja. Kami akan mengirimkan em…" at bounding box center [578, 138] width 1157 height 108
click at [1090, 28] on icon at bounding box center [1094, 28] width 9 height 6
click at [976, 76] on li "Keluar" at bounding box center [984, 74] width 227 height 49
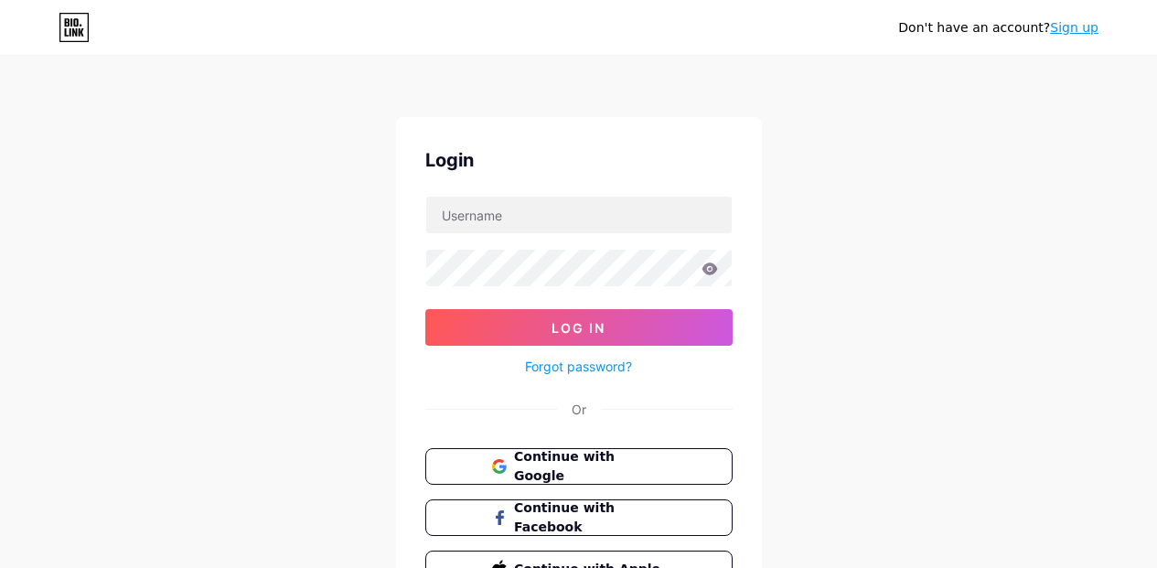
click at [932, 76] on div "Don't have an account? Sign up Login Log In Forgot password? Or Continue with G…" at bounding box center [578, 337] width 1157 height 675
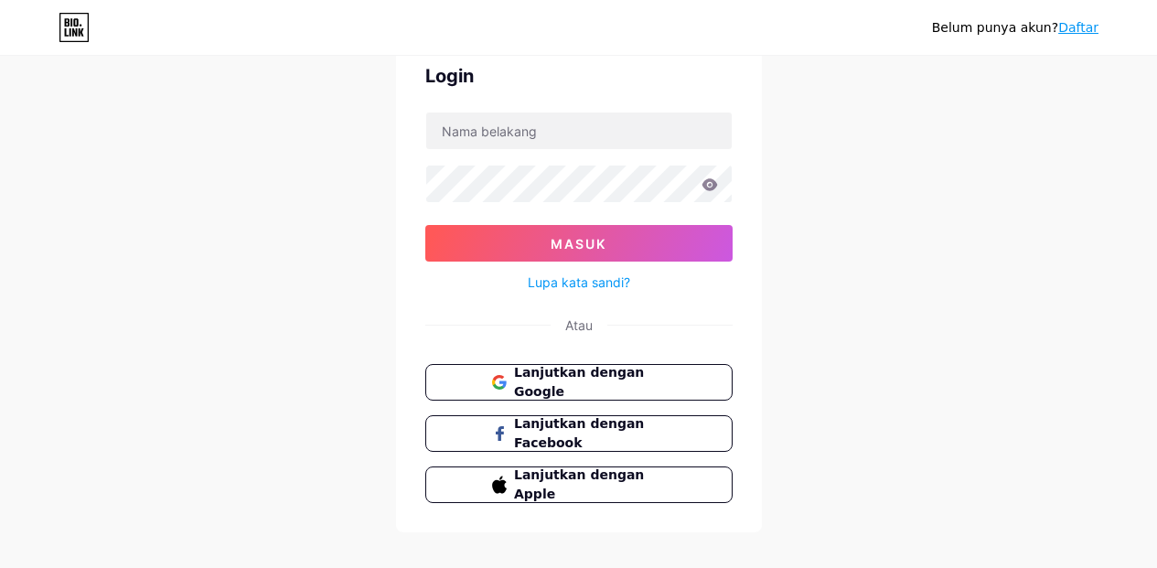
scroll to position [106, 0]
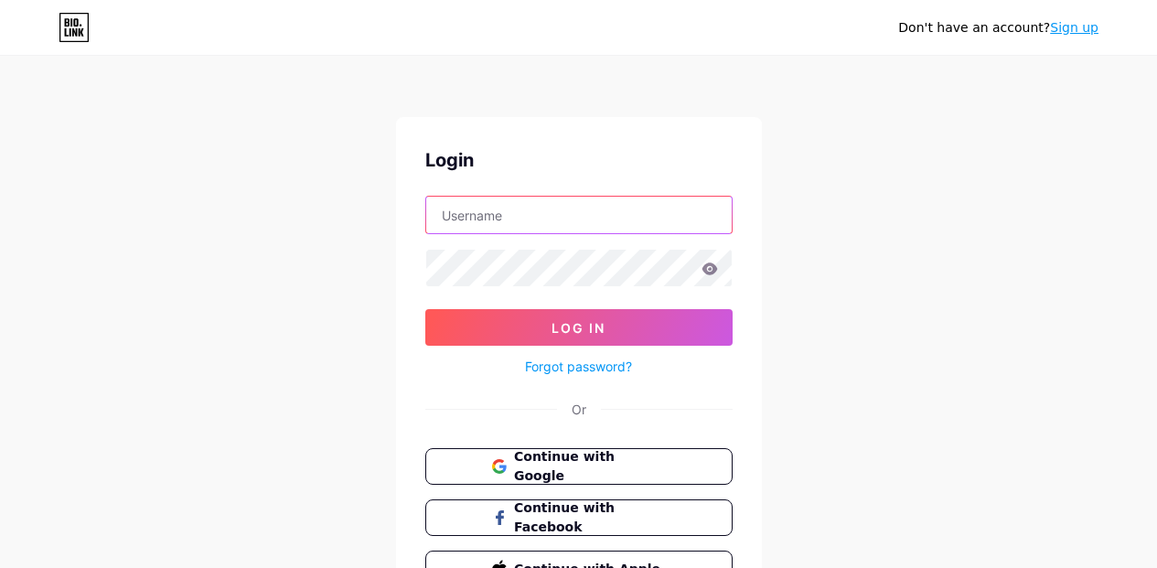
click at [647, 227] on input "text" at bounding box center [579, 215] width 306 height 37
type input "[EMAIL_ADDRESS][DOMAIN_NAME]"
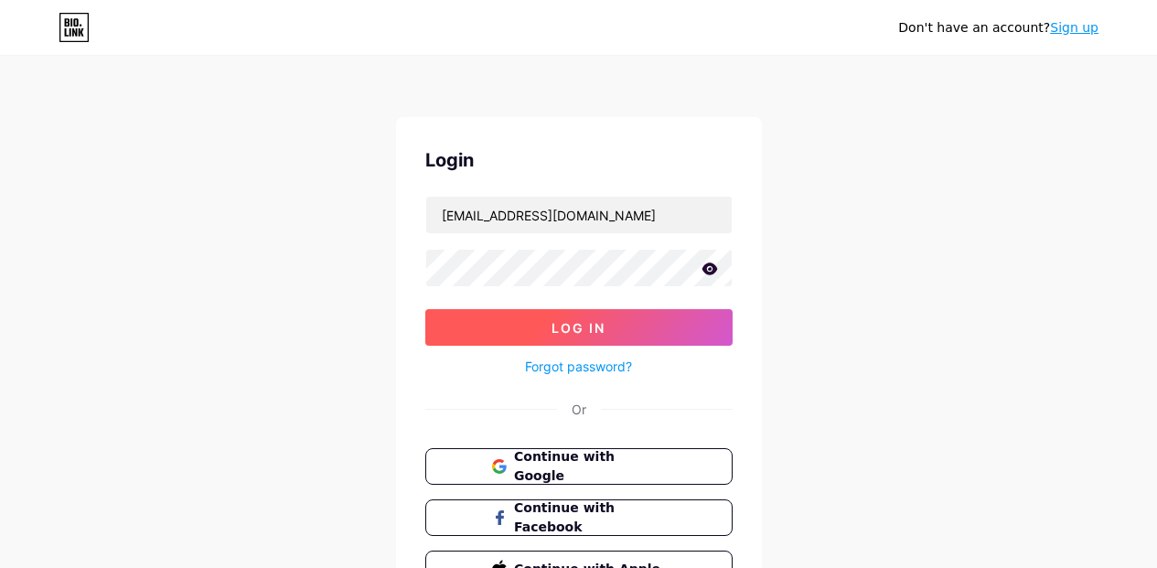
click at [629, 325] on button "Log In" at bounding box center [578, 327] width 307 height 37
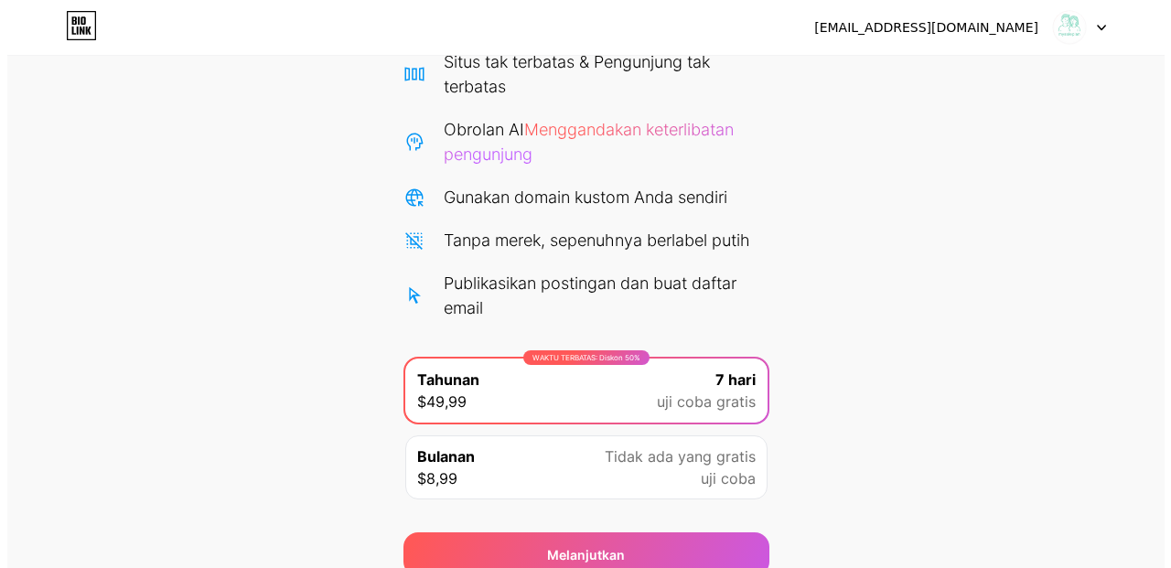
scroll to position [242, 0]
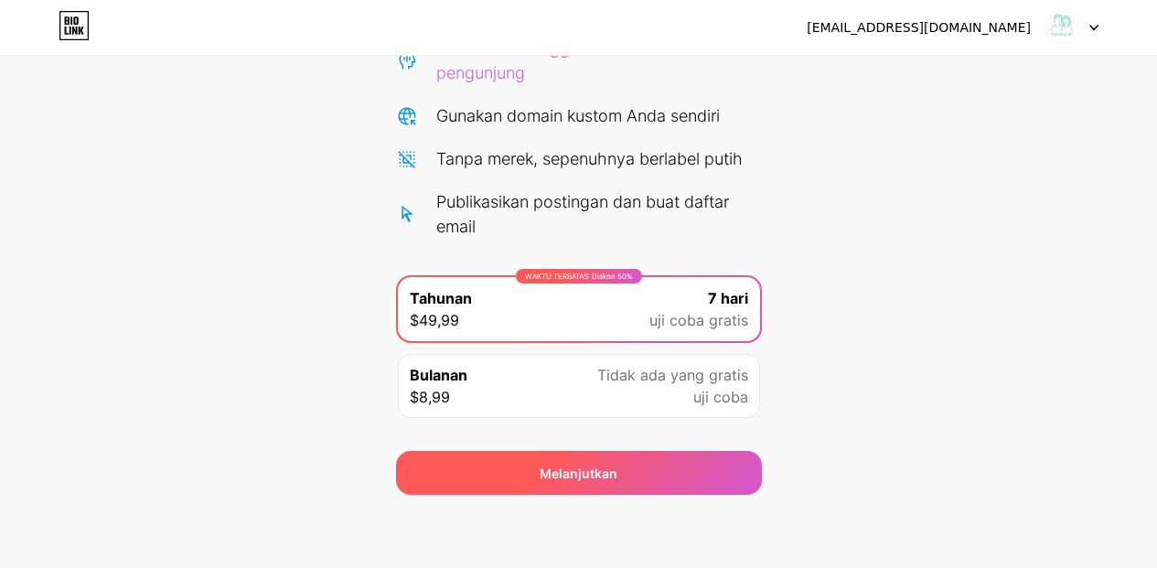
click at [723, 464] on div "Melanjutkan" at bounding box center [579, 473] width 366 height 44
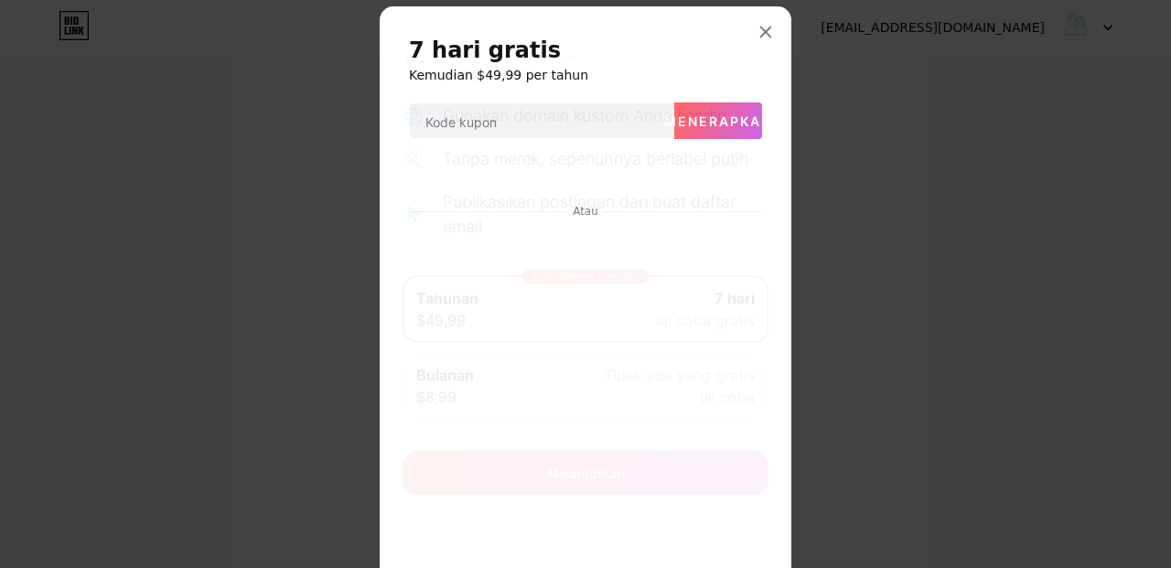
scroll to position [0, 0]
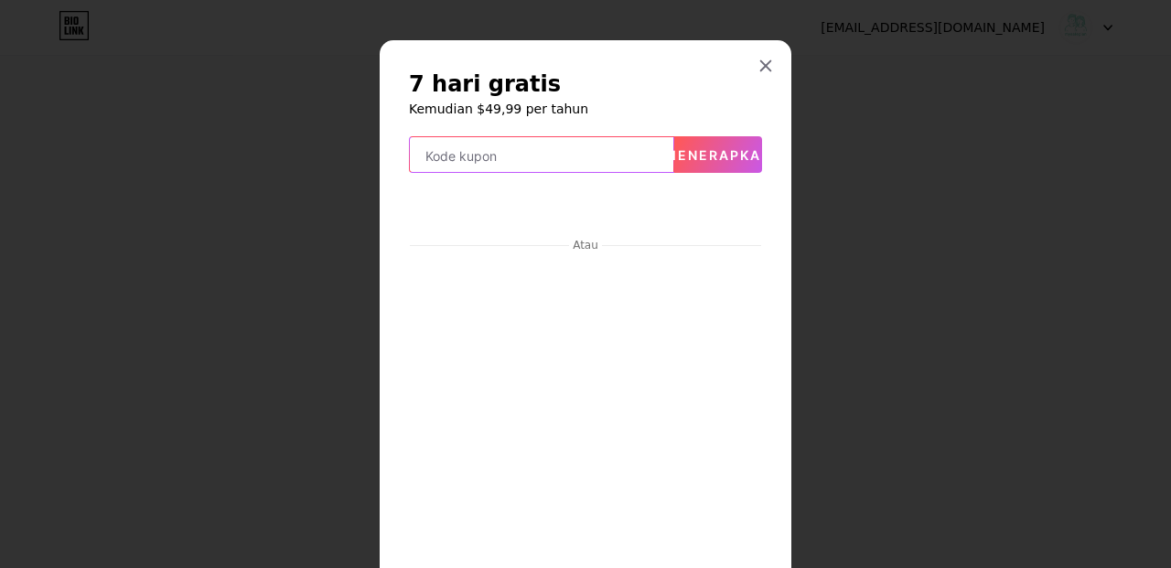
click at [614, 164] on input "text" at bounding box center [542, 155] width 264 height 37
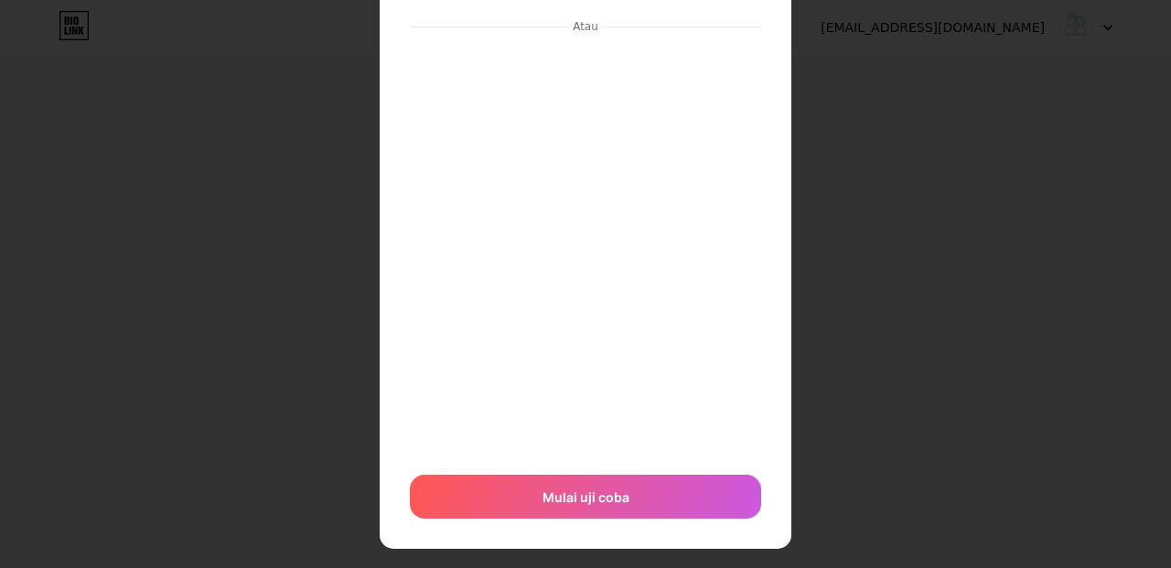
scroll to position [240, 0]
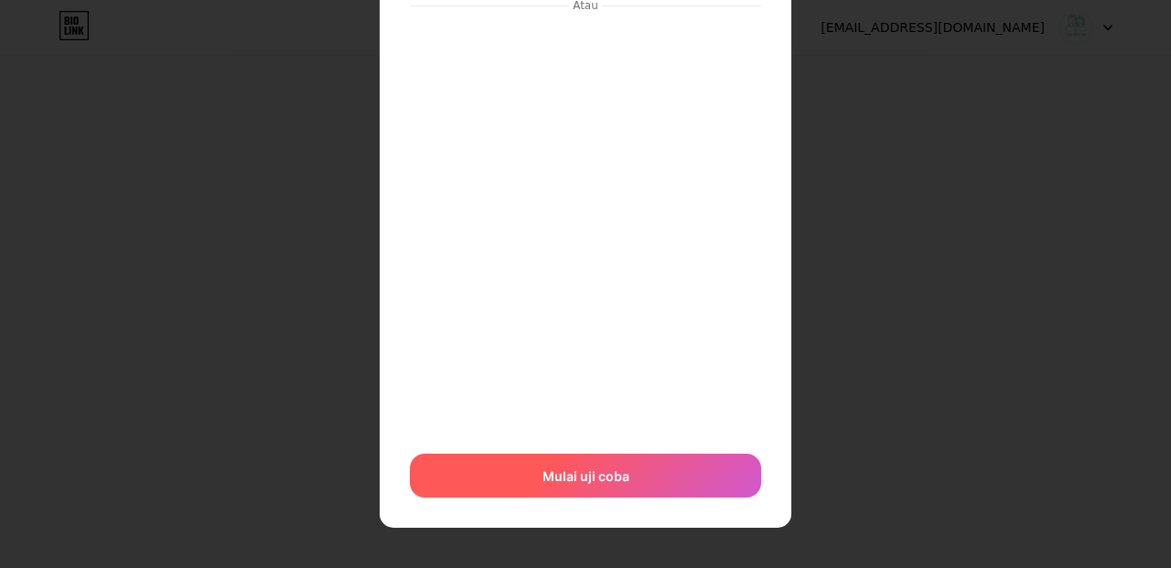
click at [648, 478] on div "Mulai uji coba" at bounding box center [585, 476] width 351 height 44
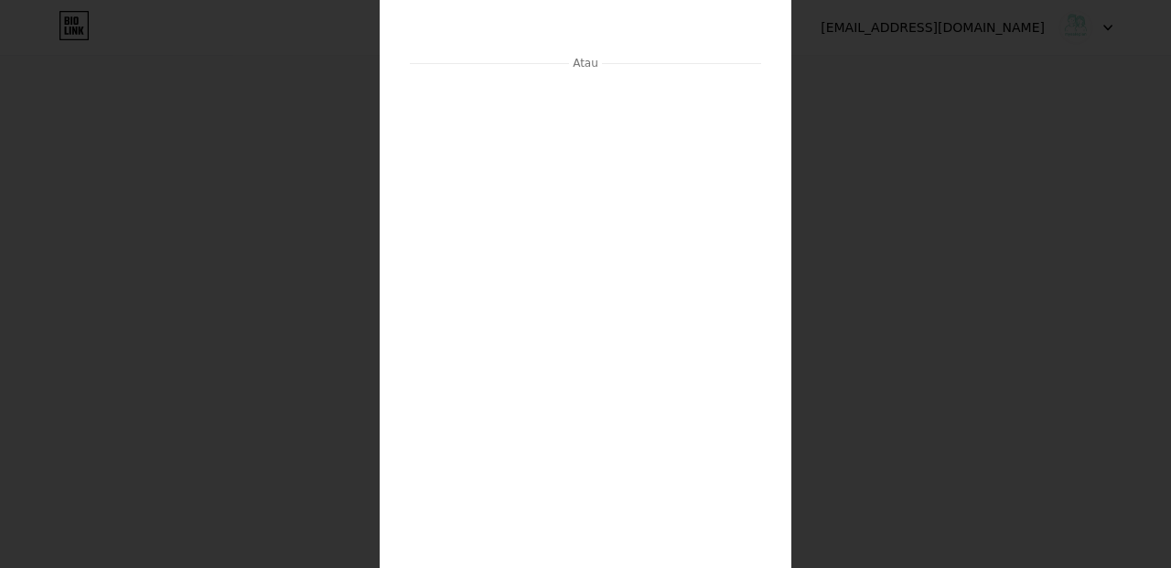
scroll to position [0, 0]
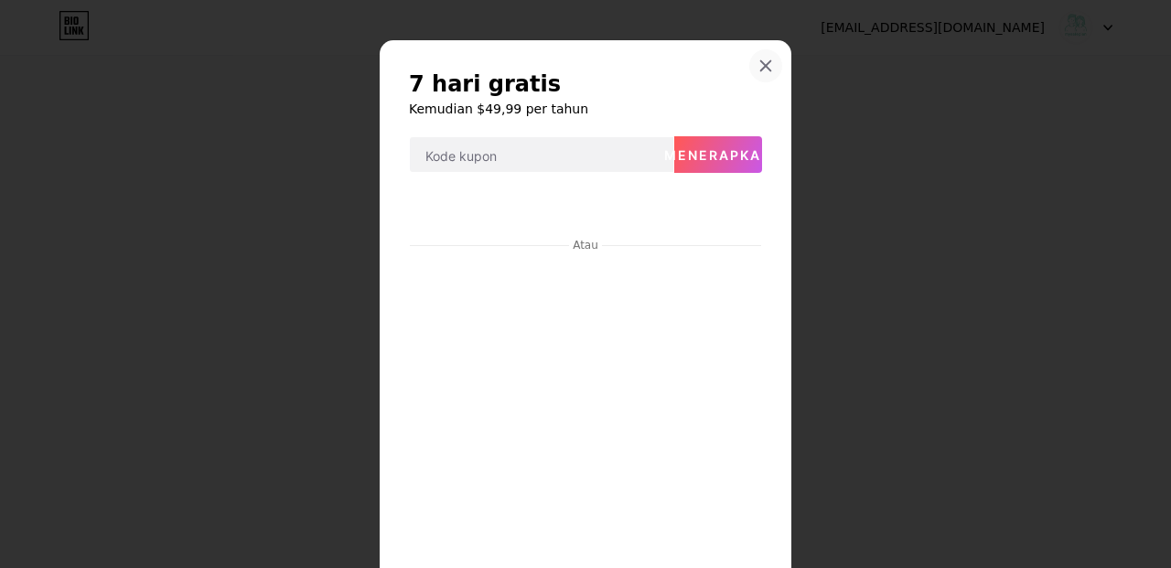
click at [759, 59] on icon at bounding box center [766, 66] width 15 height 15
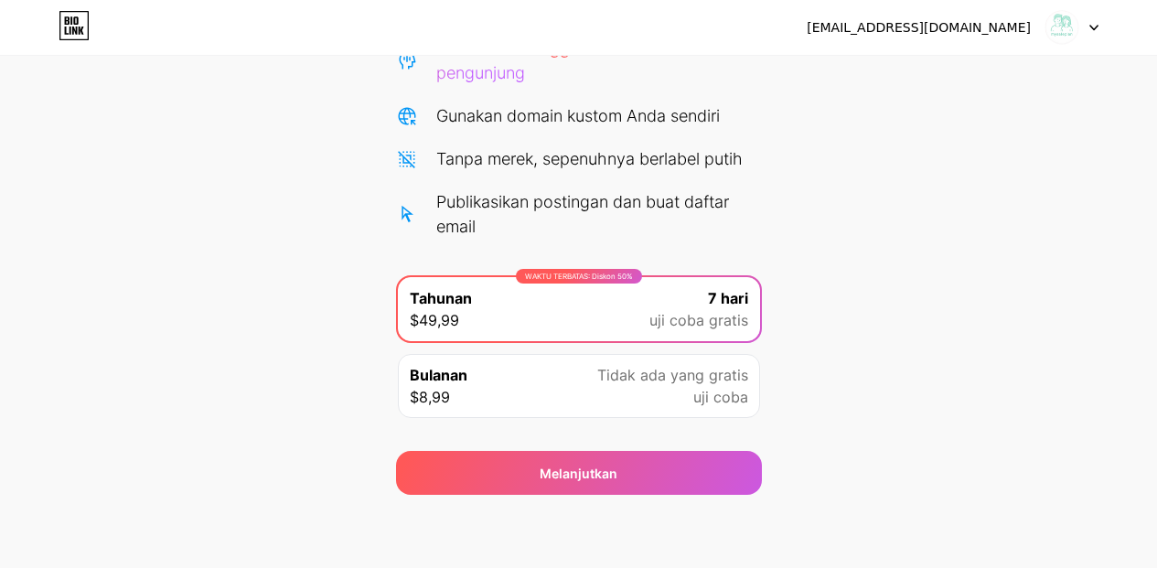
click at [699, 380] on font "Tidak ada yang gratis" at bounding box center [672, 375] width 151 height 18
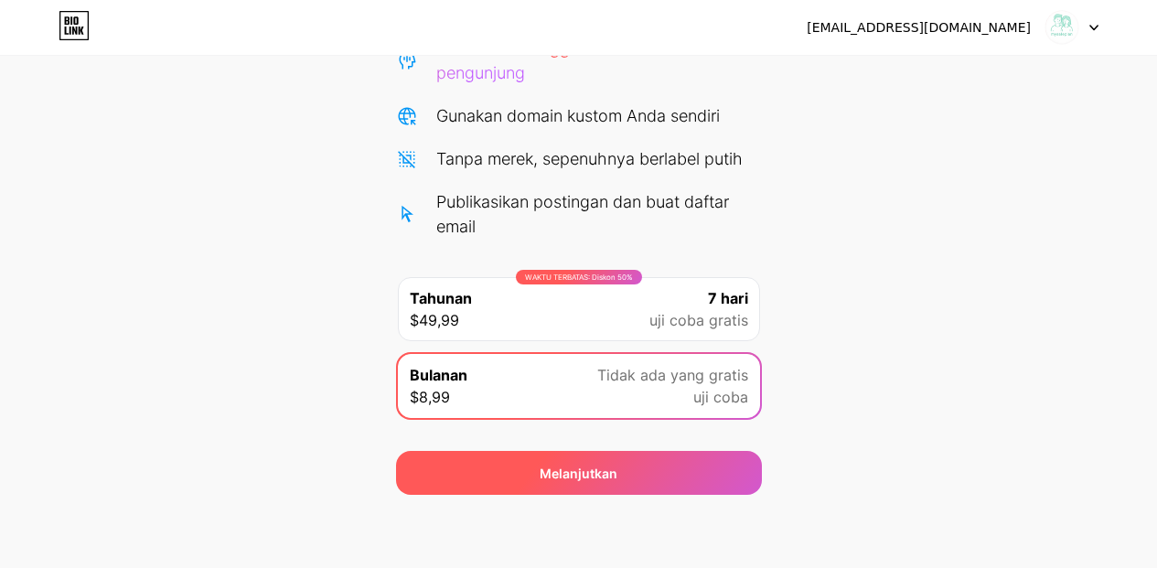
click at [701, 467] on div "Melanjutkan" at bounding box center [579, 473] width 366 height 44
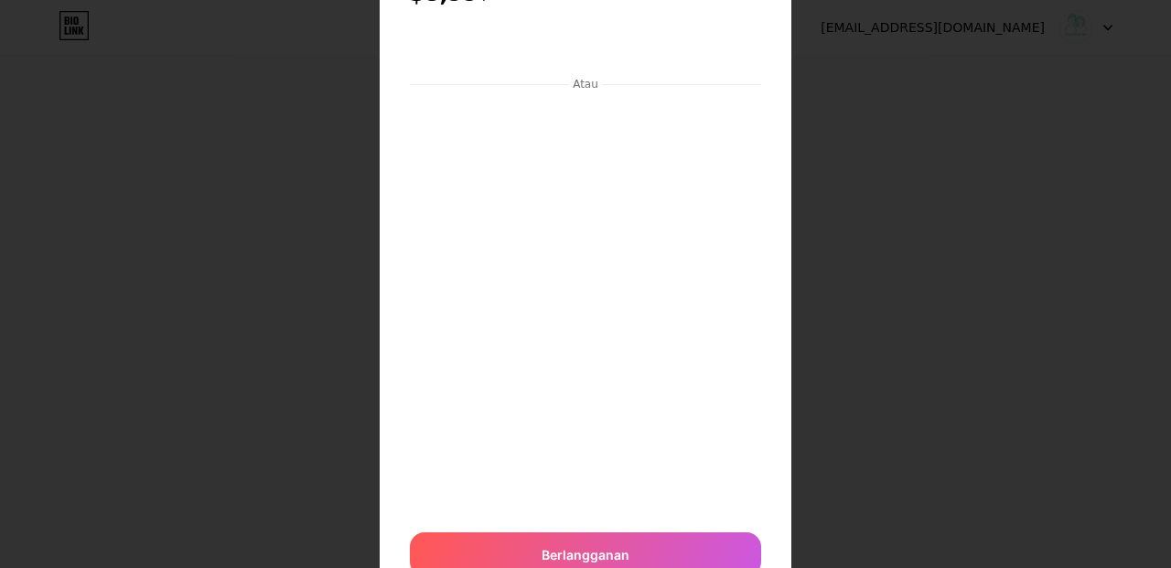
scroll to position [169, 0]
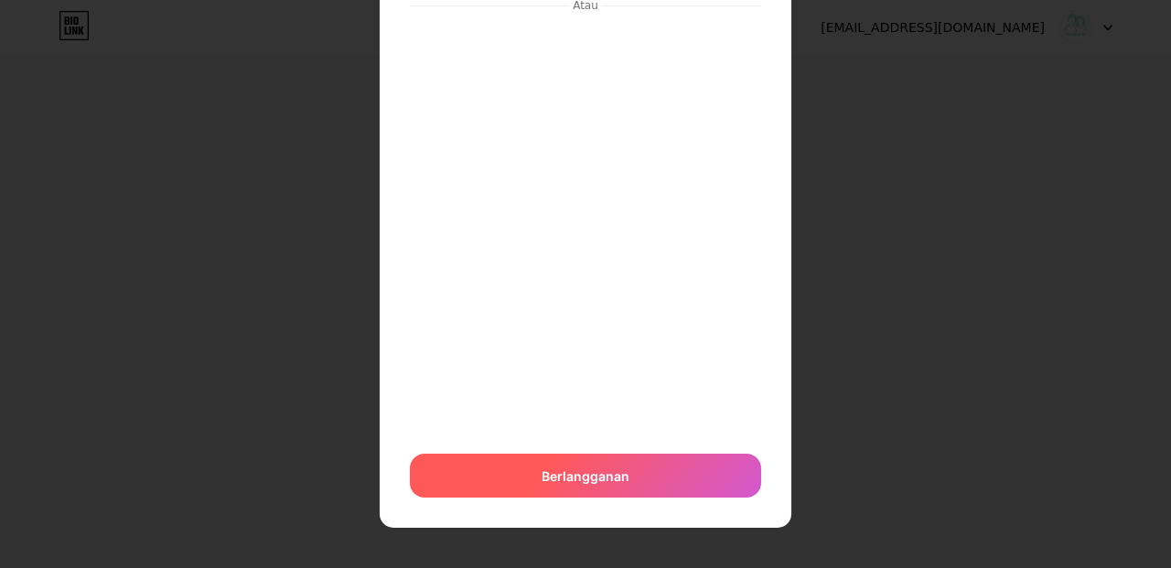
click at [689, 488] on div "Berlangganan" at bounding box center [585, 476] width 351 height 44
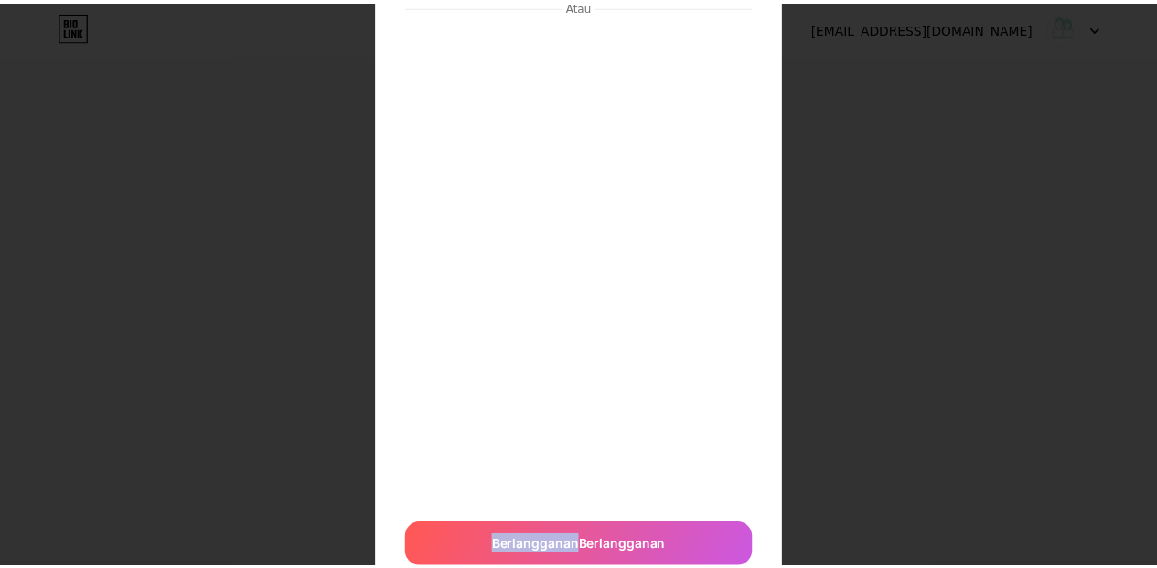
scroll to position [0, 0]
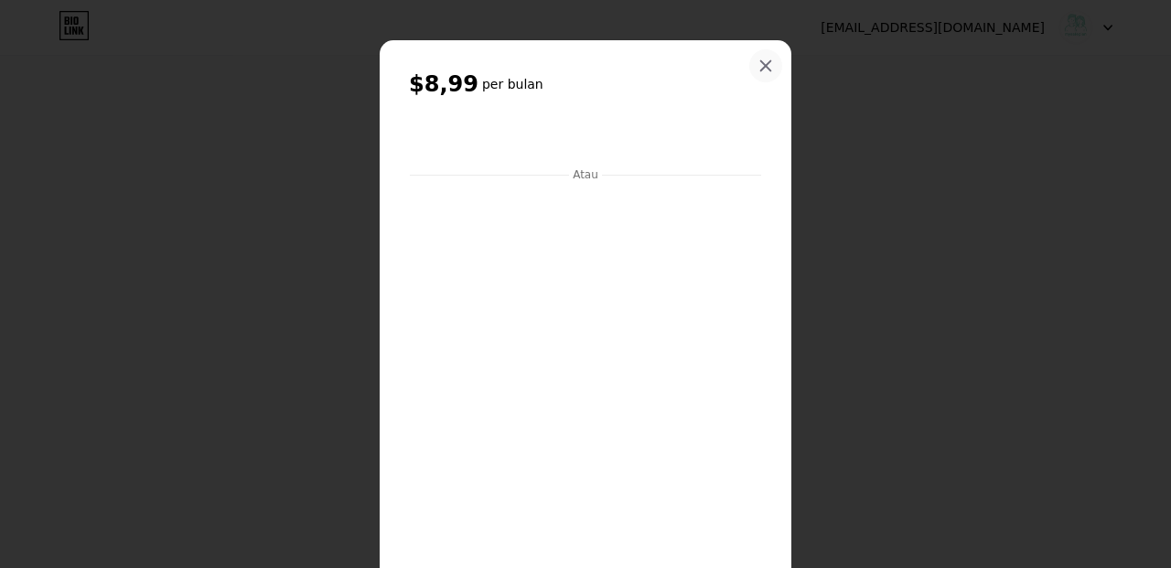
click at [759, 59] on icon at bounding box center [766, 66] width 15 height 15
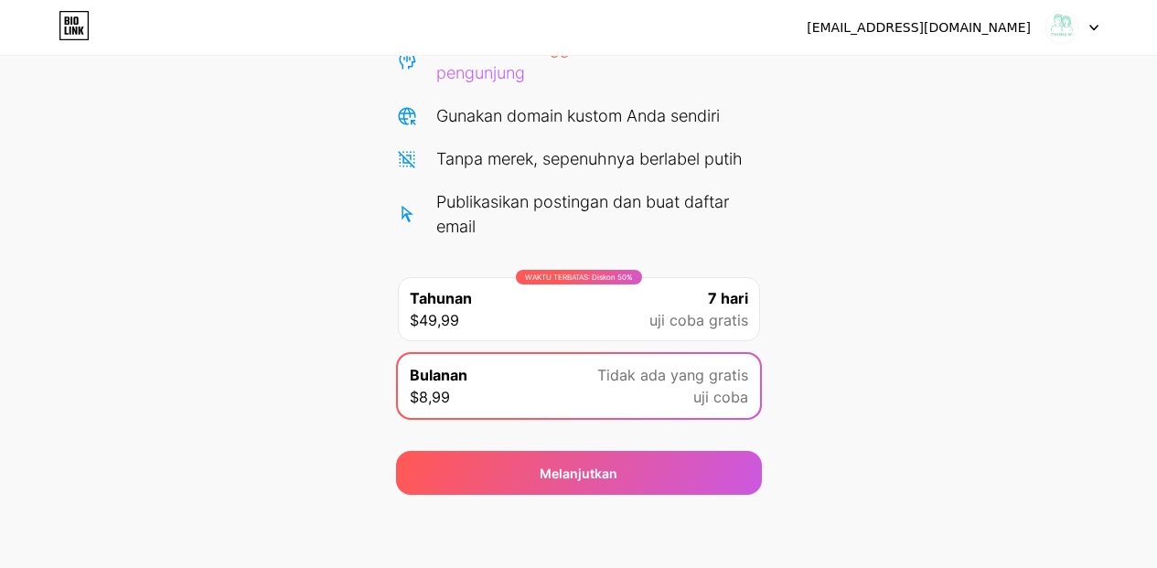
click at [913, 256] on div "Mulai uji coba gratis 7 hari Anda Batalkan kapan saja. Kami akan mengirimkan em…" at bounding box center [578, 168] width 1157 height 653
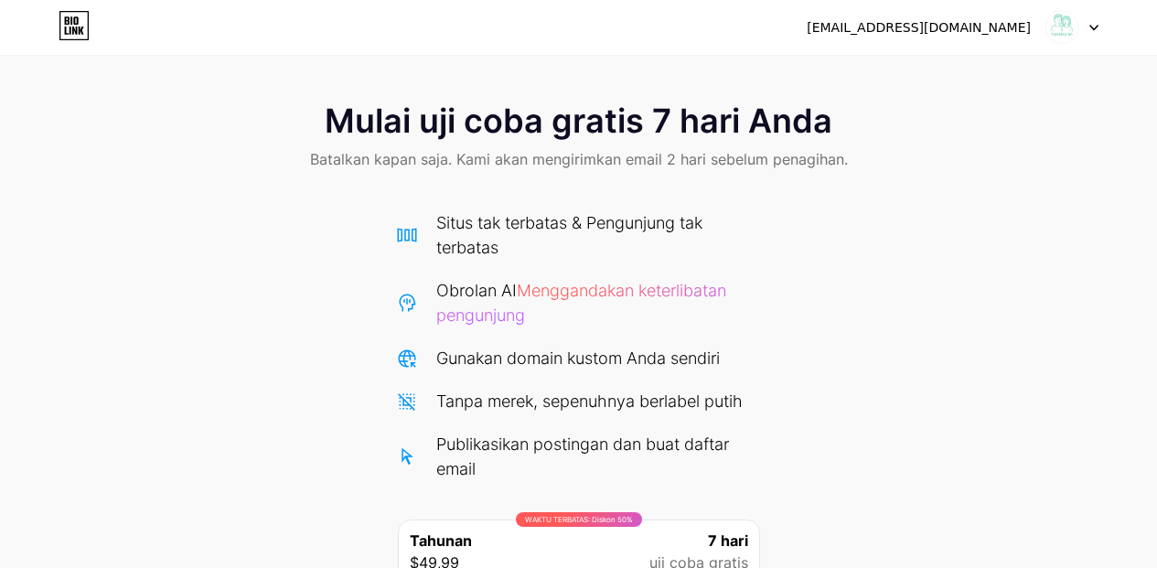
click at [83, 27] on icon at bounding box center [81, 31] width 5 height 8
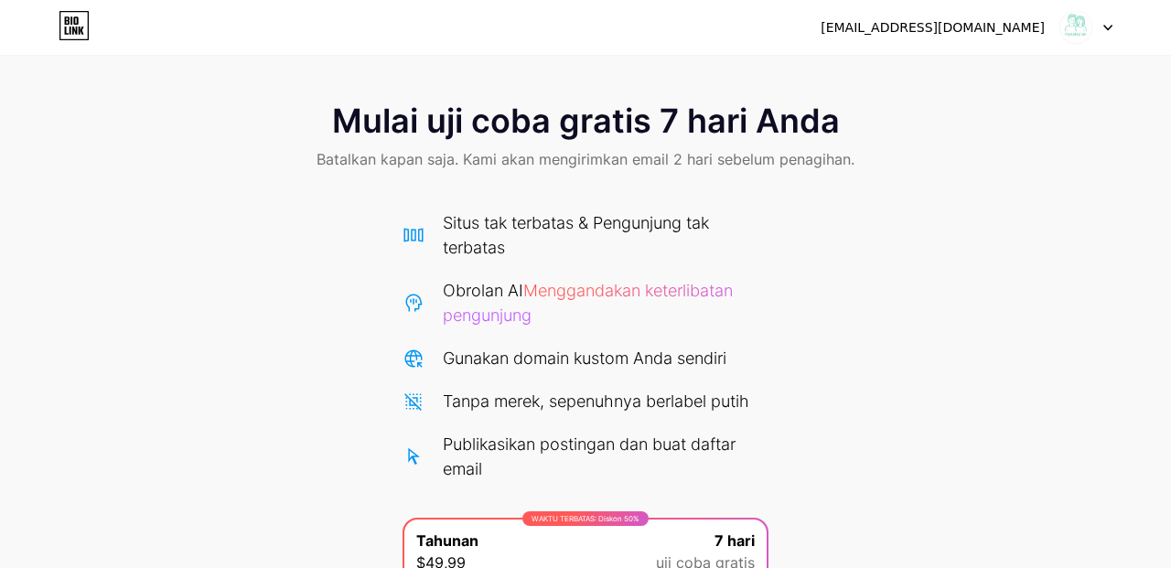
click at [83, 26] on icon at bounding box center [74, 25] width 31 height 29
click at [86, 27] on icon at bounding box center [74, 25] width 31 height 29
click at [1098, 26] on icon at bounding box center [1094, 28] width 7 height 5
click at [1069, 59] on li "Keluar" at bounding box center [984, 74] width 227 height 49
click at [975, 66] on li "Keluar" at bounding box center [984, 74] width 227 height 49
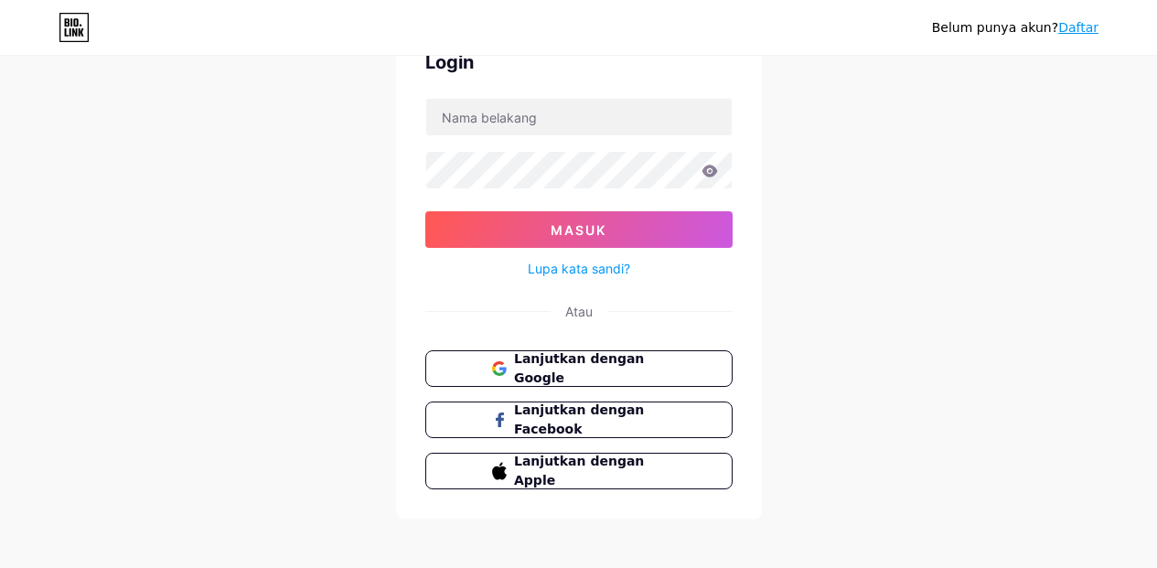
scroll to position [106, 0]
